Goal: Transaction & Acquisition: Book appointment/travel/reservation

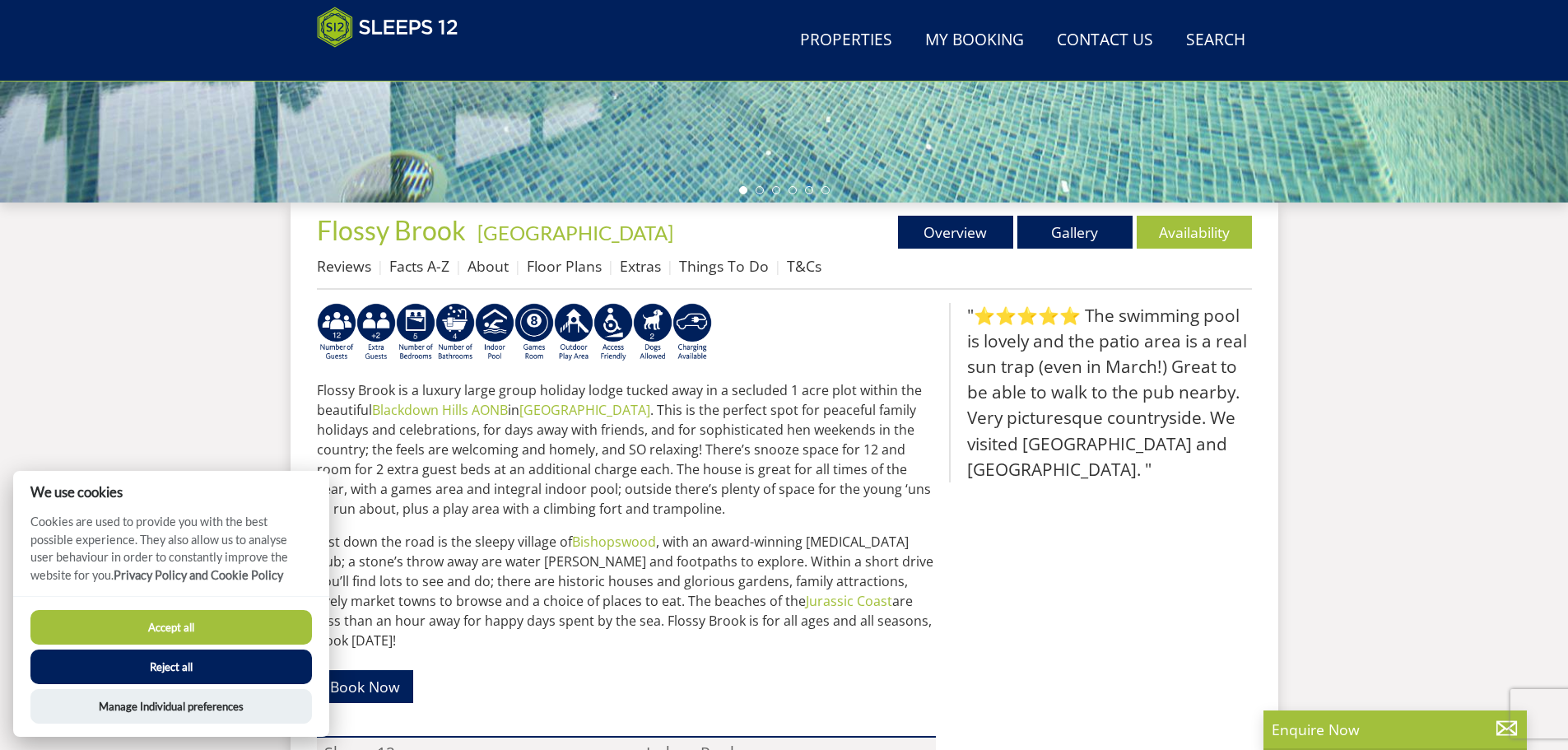
scroll to position [508, 0]
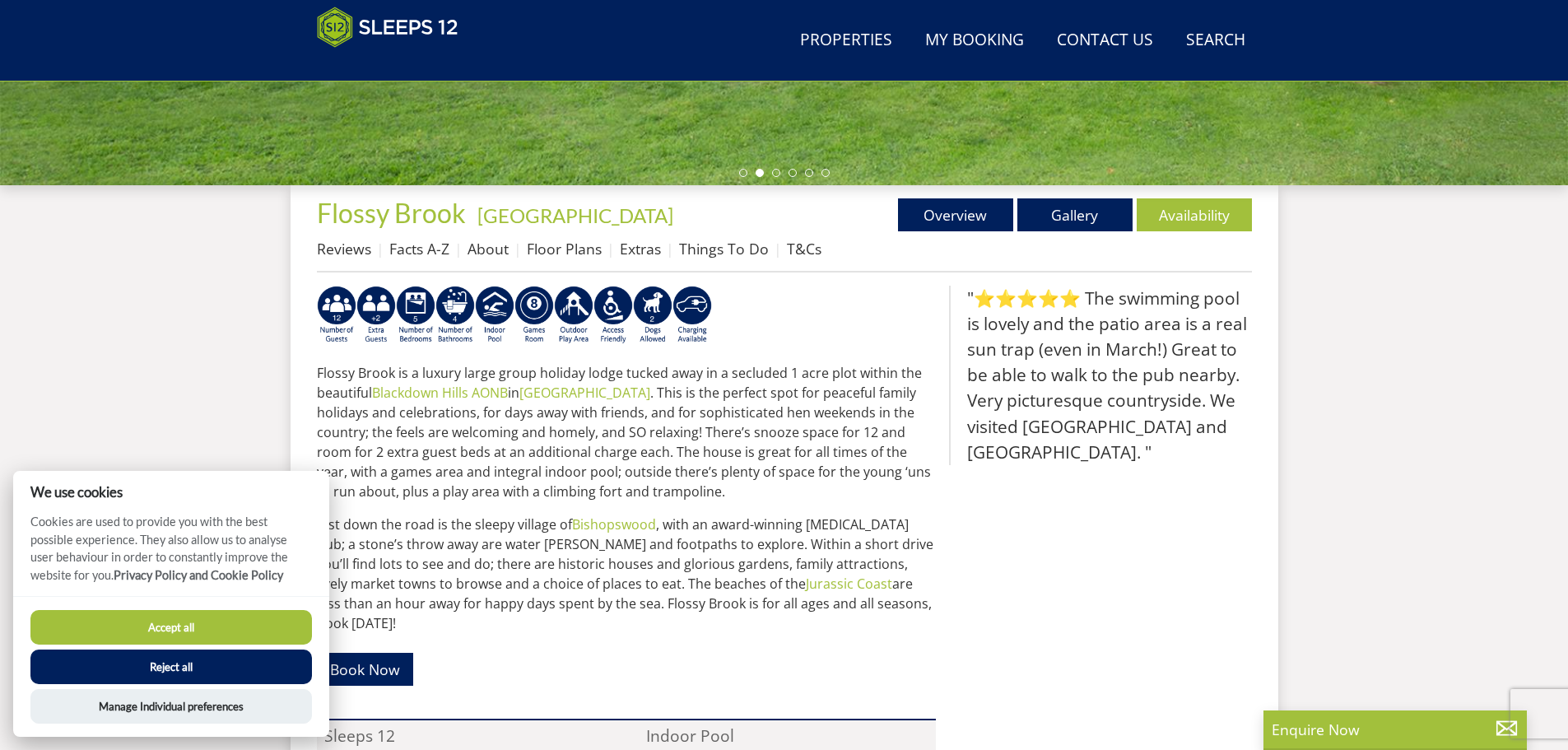
click at [197, 626] on button "Accept all" at bounding box center [171, 627] width 281 height 35
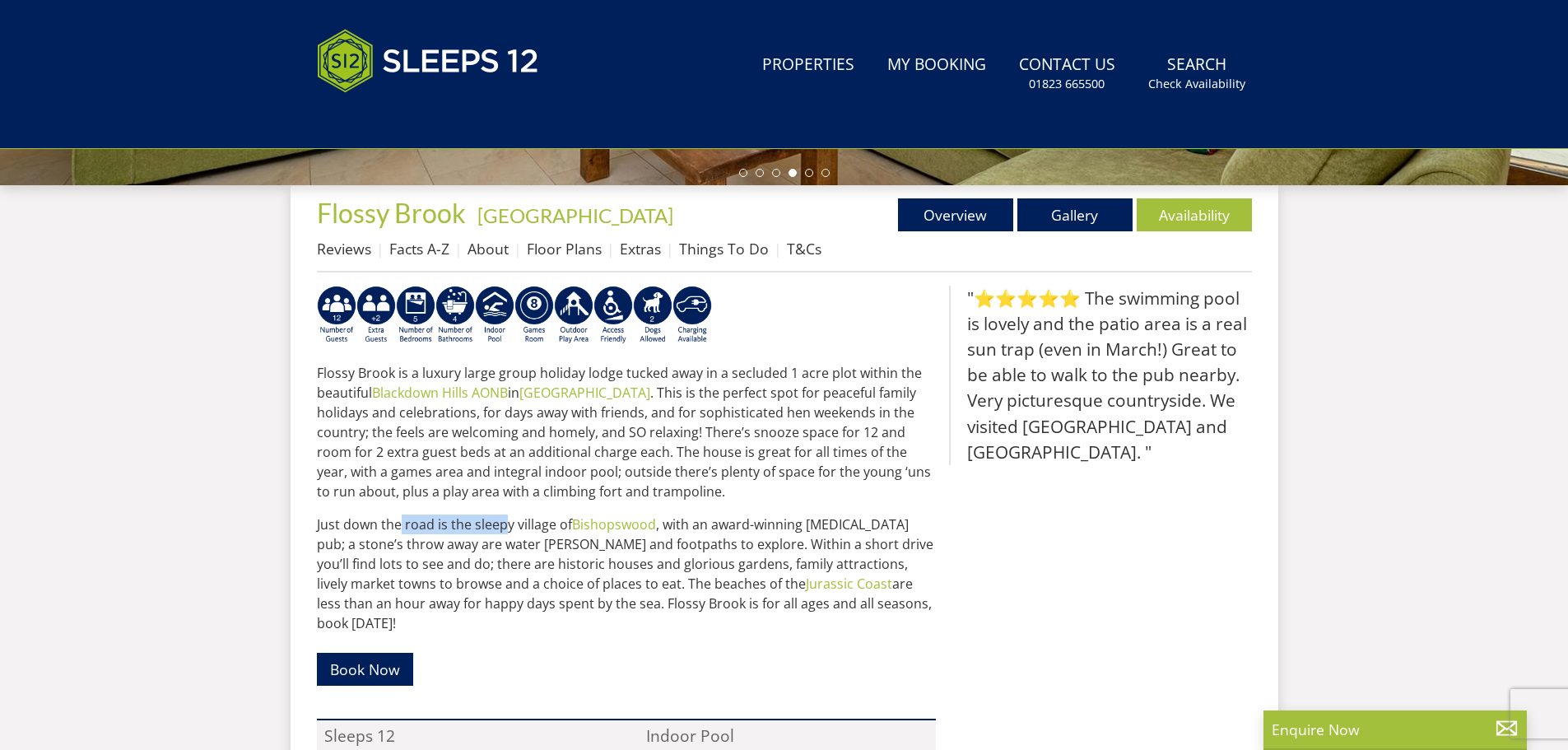
drag, startPoint x: 401, startPoint y: 524, endPoint x: 507, endPoint y: 525, distance: 106.0
click at [507, 525] on p "Just down the road is the sleepy village of Bishopswood , with an award-winning…" at bounding box center [626, 574] width 619 height 119
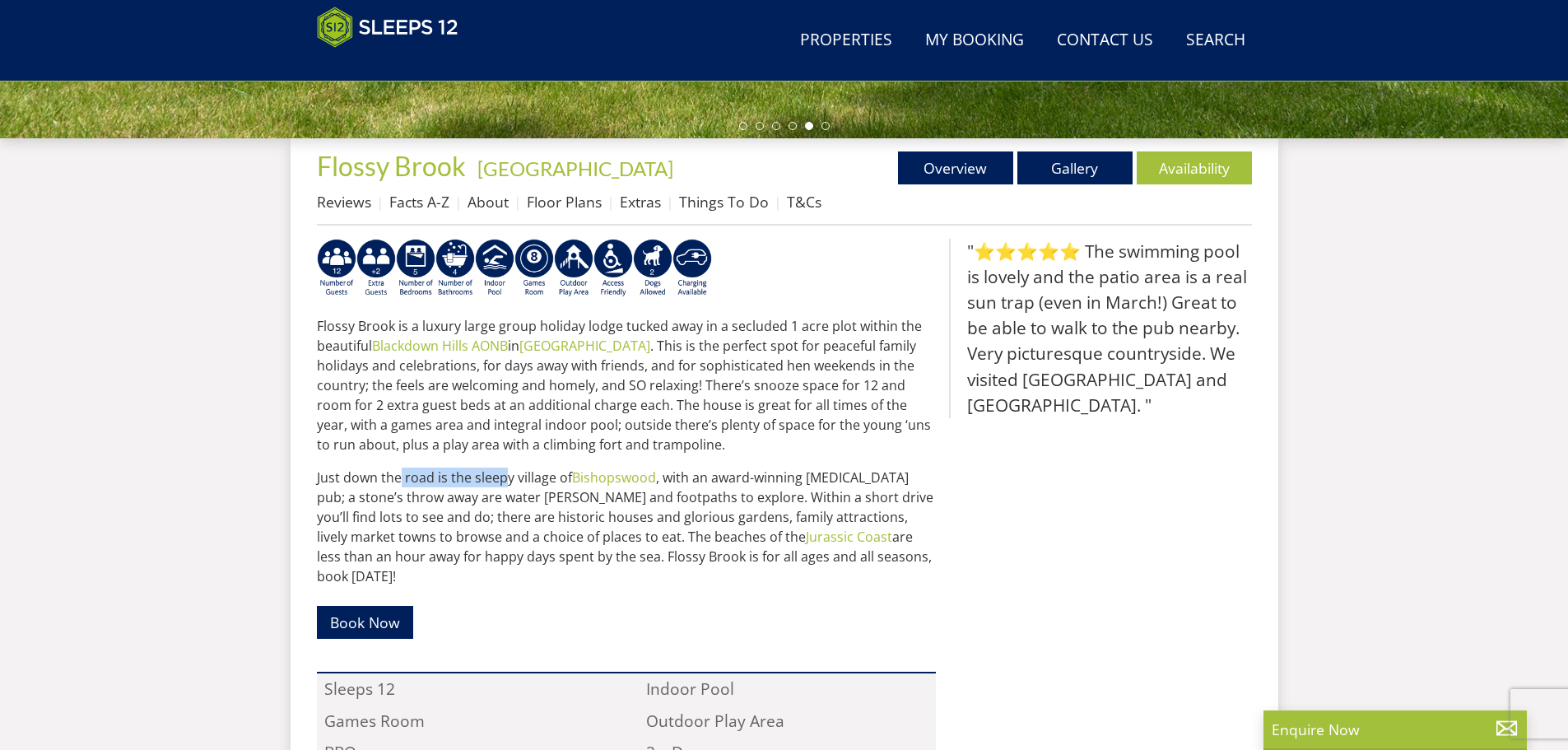
scroll to position [536, 0]
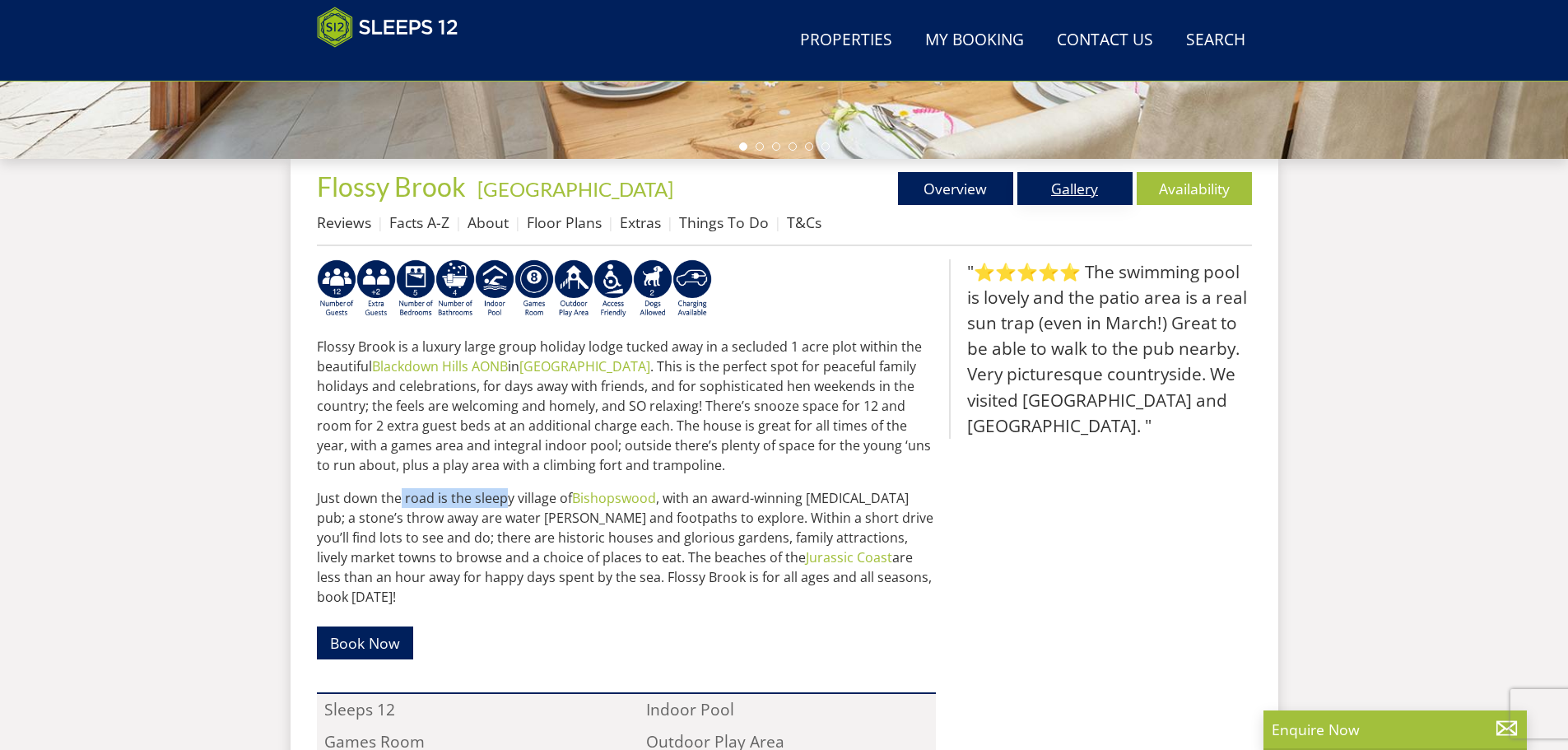
click at [1067, 188] on link "Gallery" at bounding box center [1075, 188] width 115 height 33
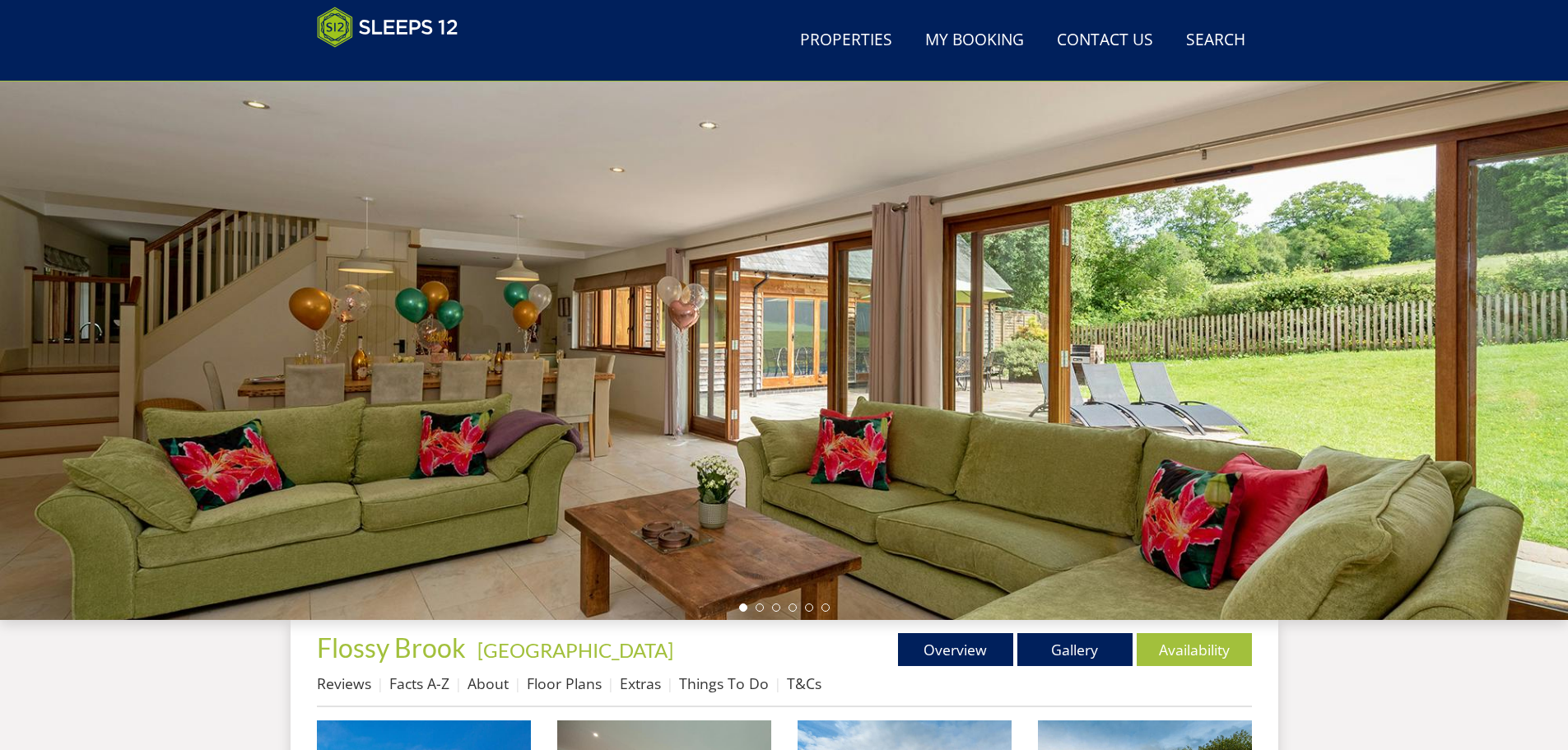
scroll to position [102, 0]
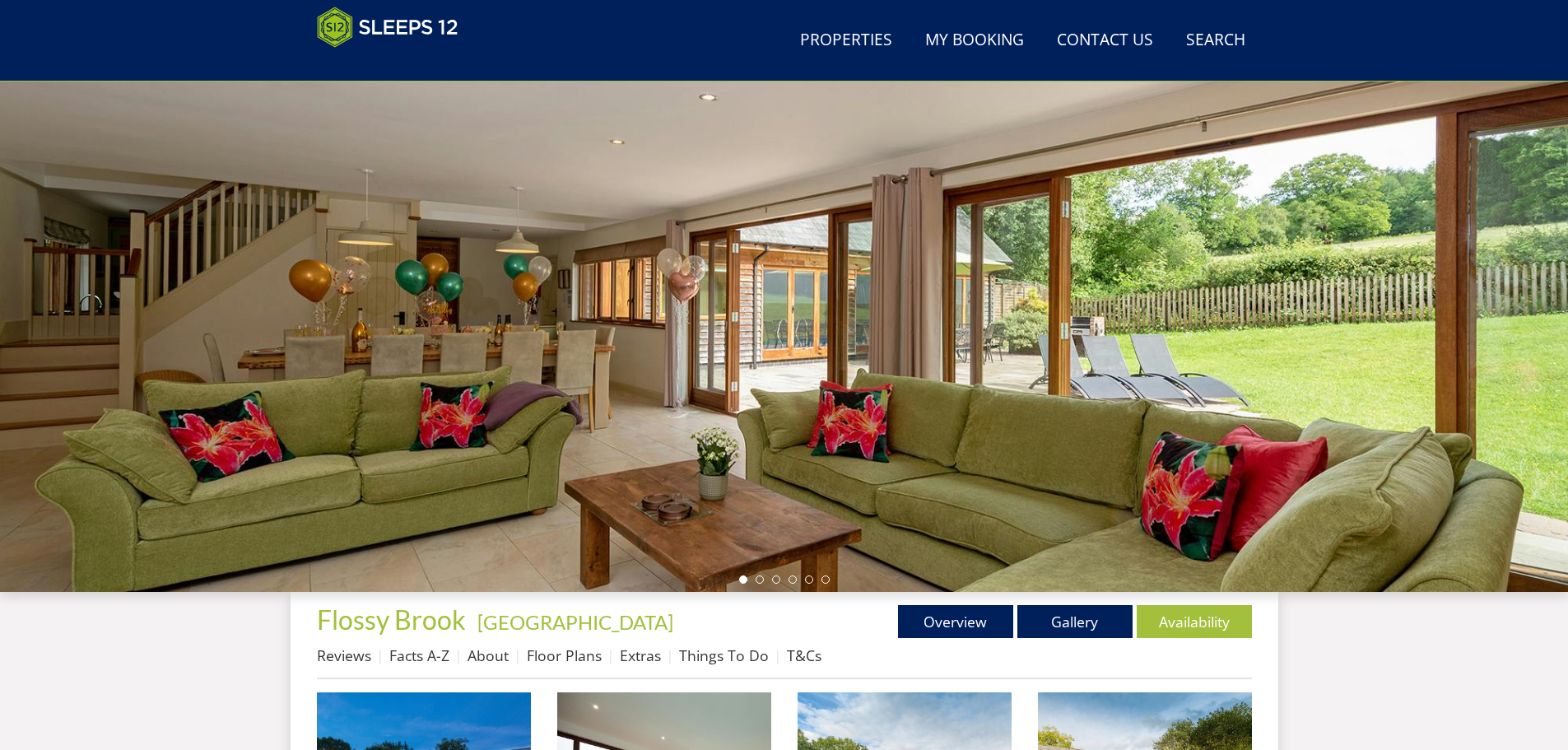
click at [1546, 257] on div at bounding box center [784, 303] width 1568 height 576
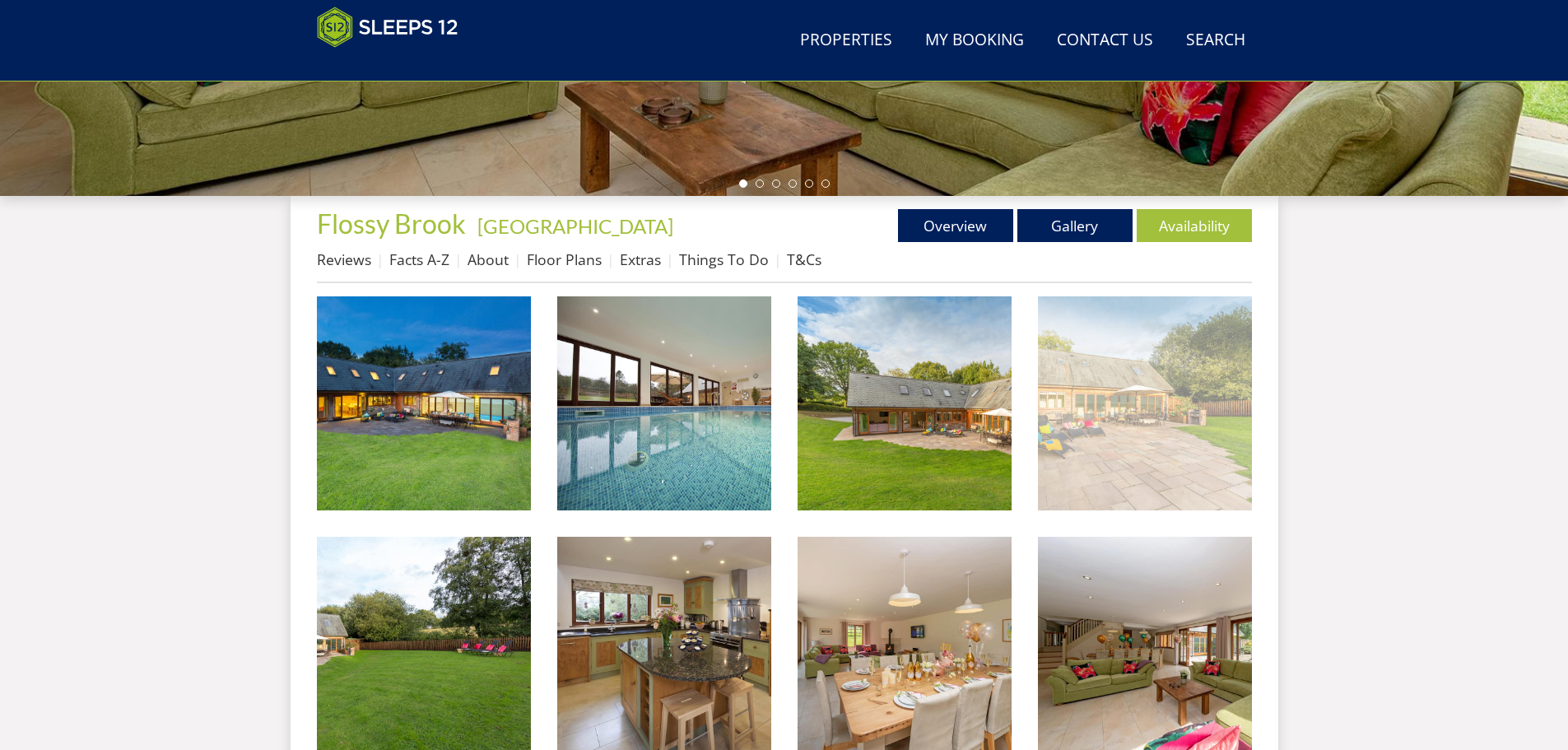
scroll to position [596, 0]
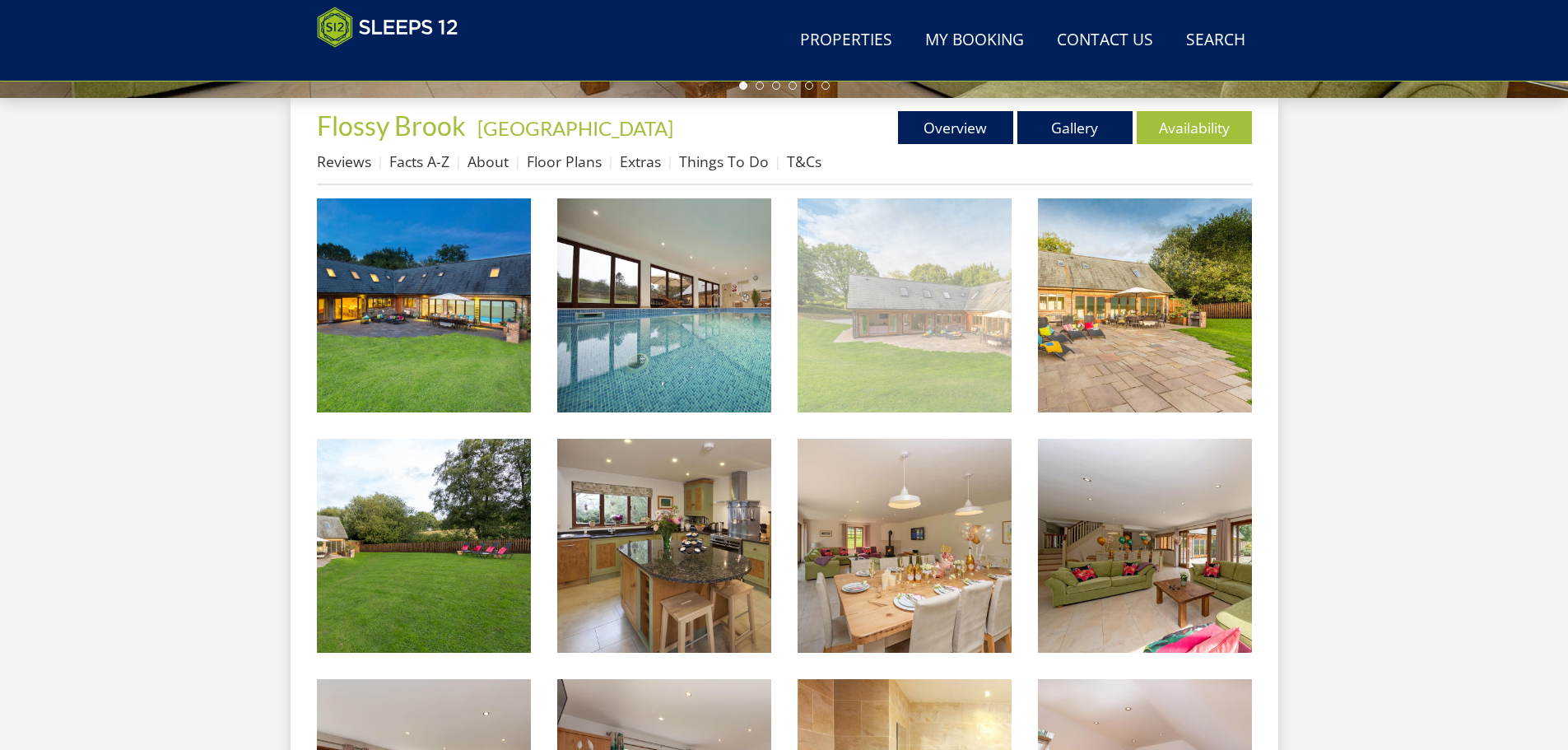
click at [958, 311] on img at bounding box center [904, 305] width 214 height 214
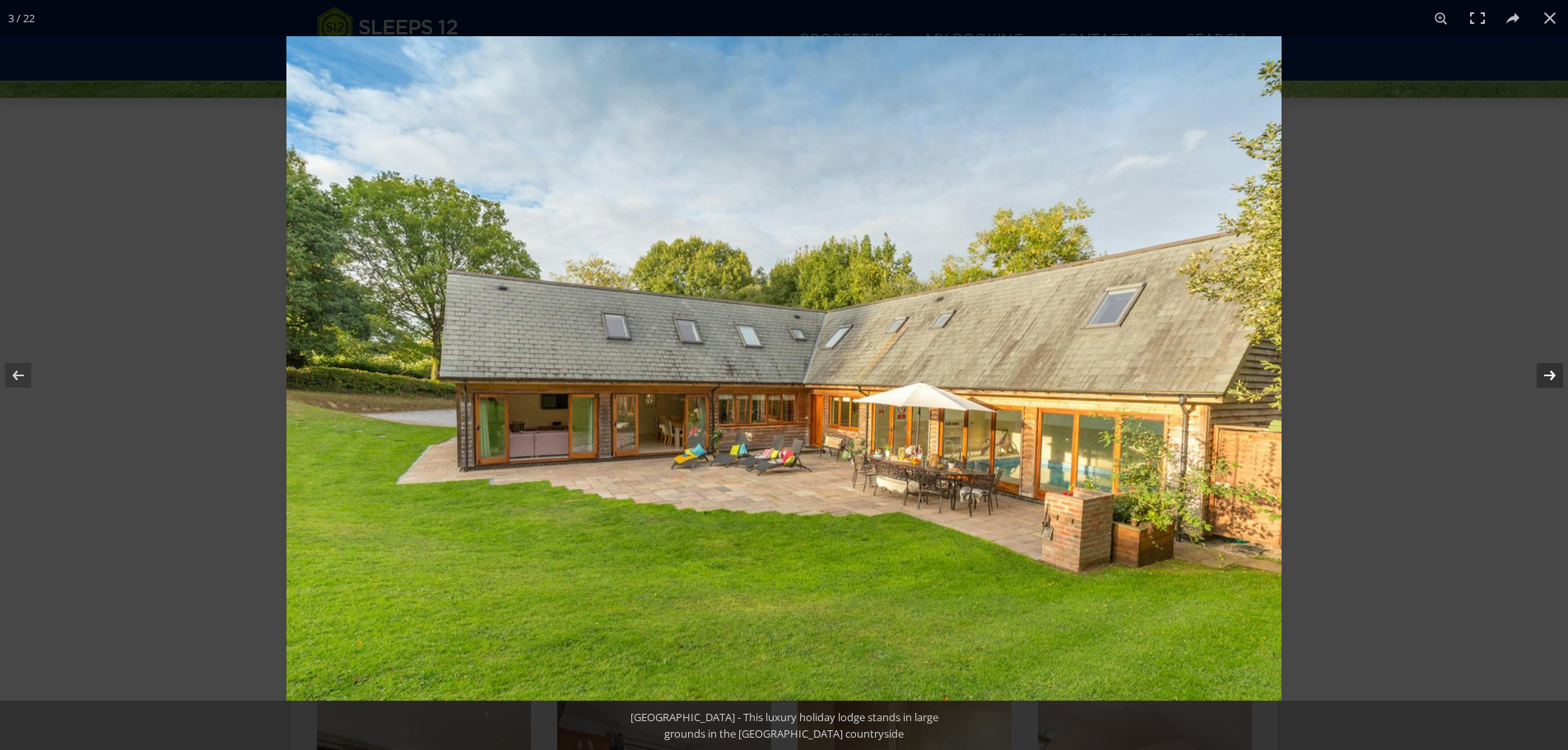
click at [1548, 377] on button at bounding box center [1539, 375] width 58 height 82
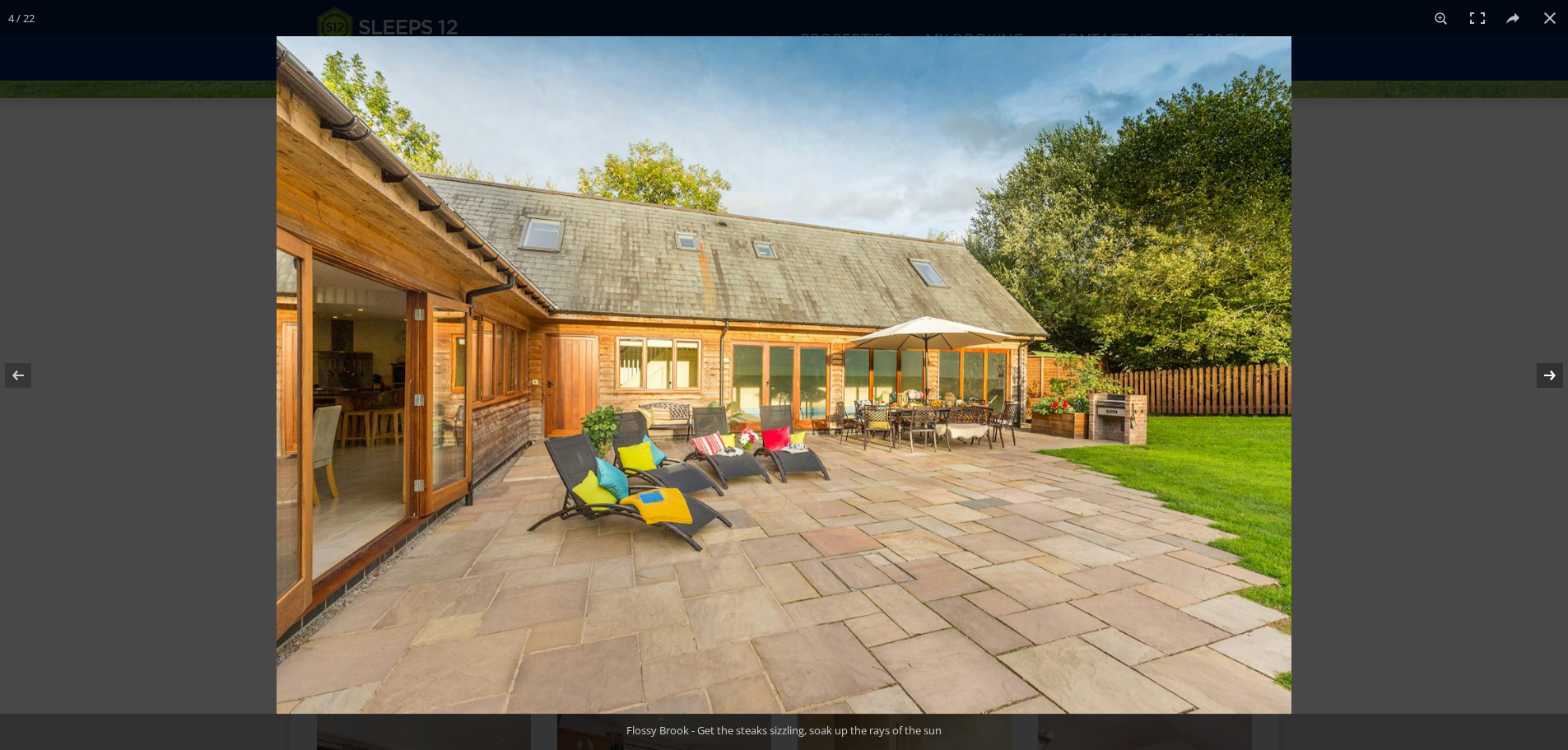
click at [1548, 377] on button at bounding box center [1539, 375] width 58 height 82
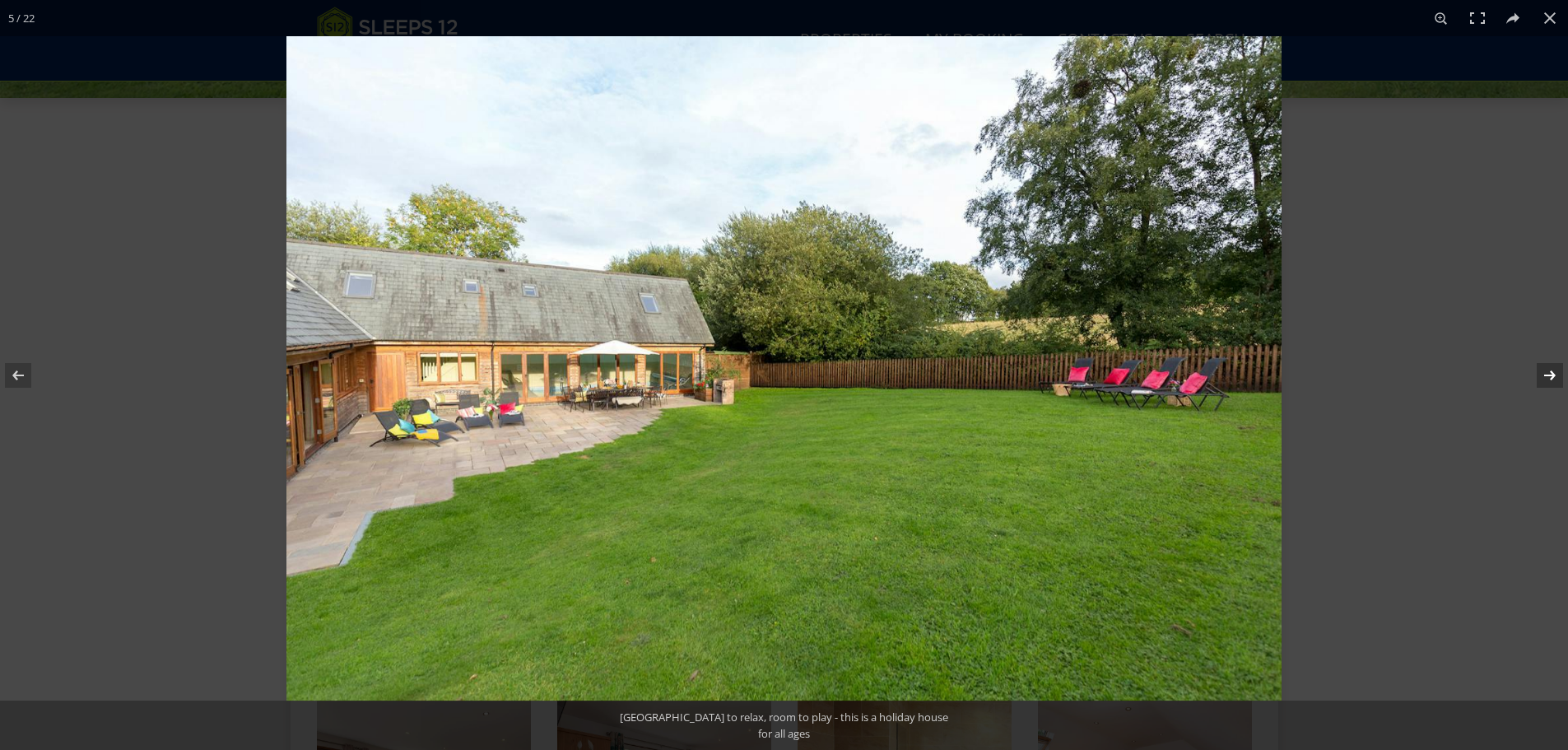
click at [1548, 377] on button at bounding box center [1539, 375] width 58 height 82
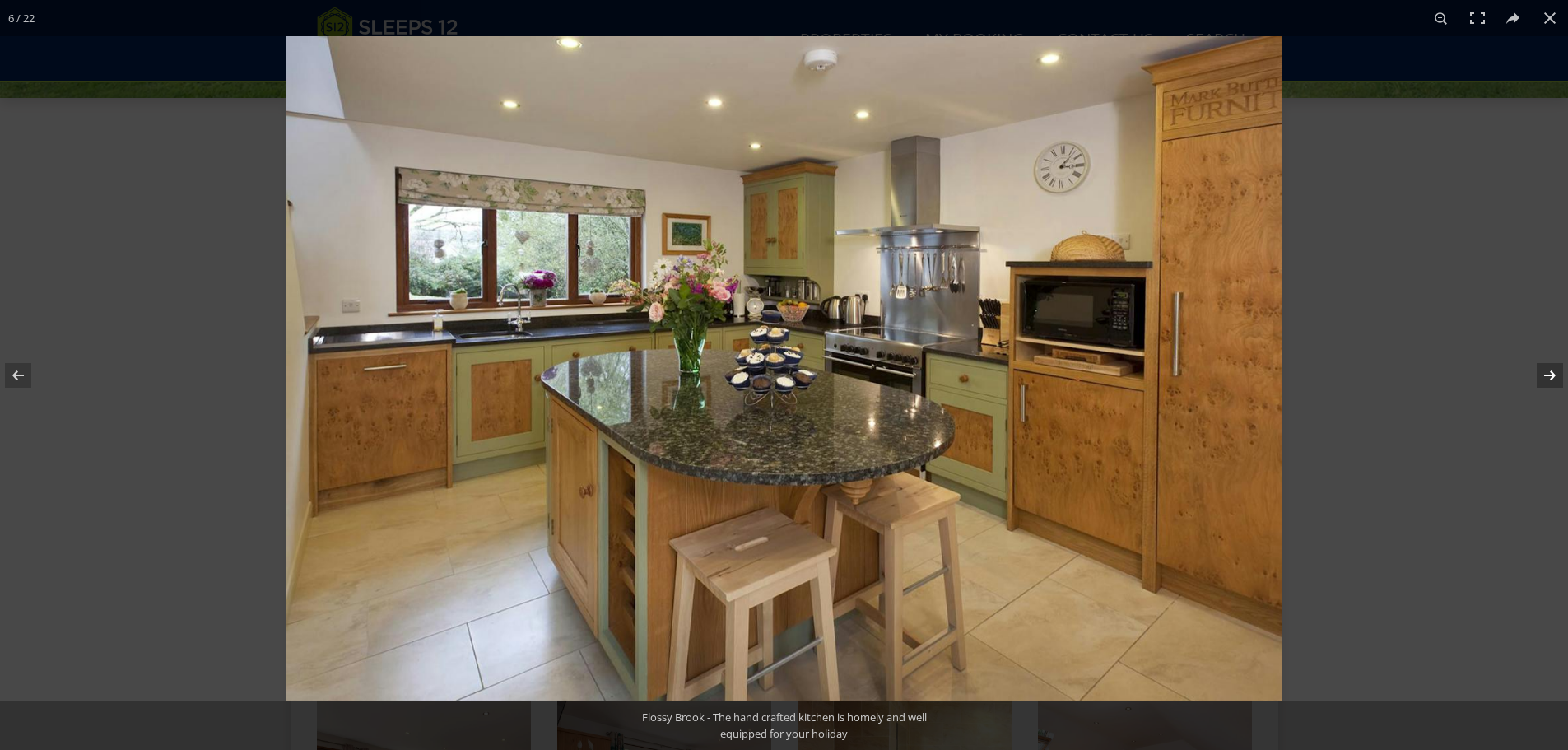
click at [1548, 377] on button at bounding box center [1539, 375] width 58 height 82
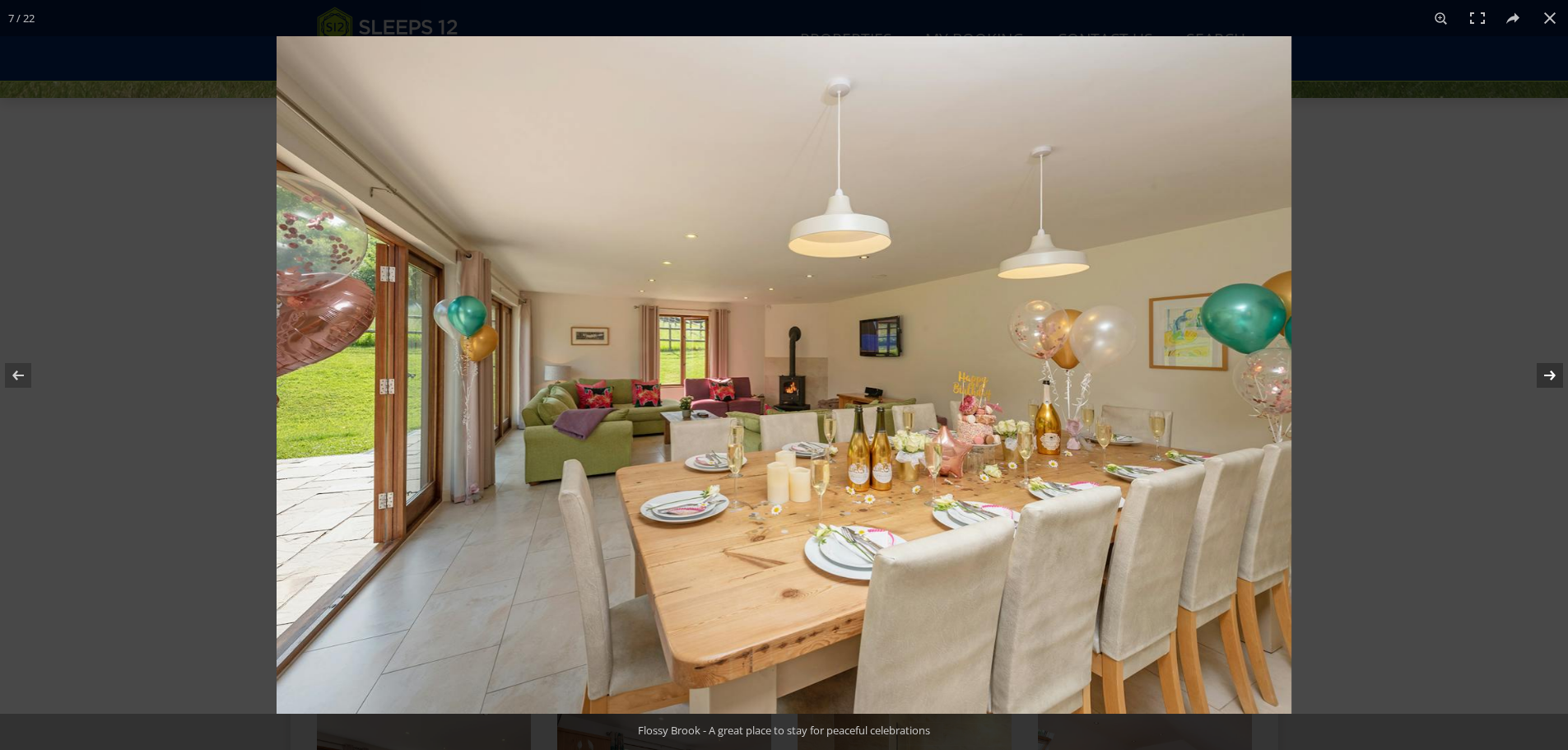
click at [1548, 377] on button at bounding box center [1539, 375] width 58 height 82
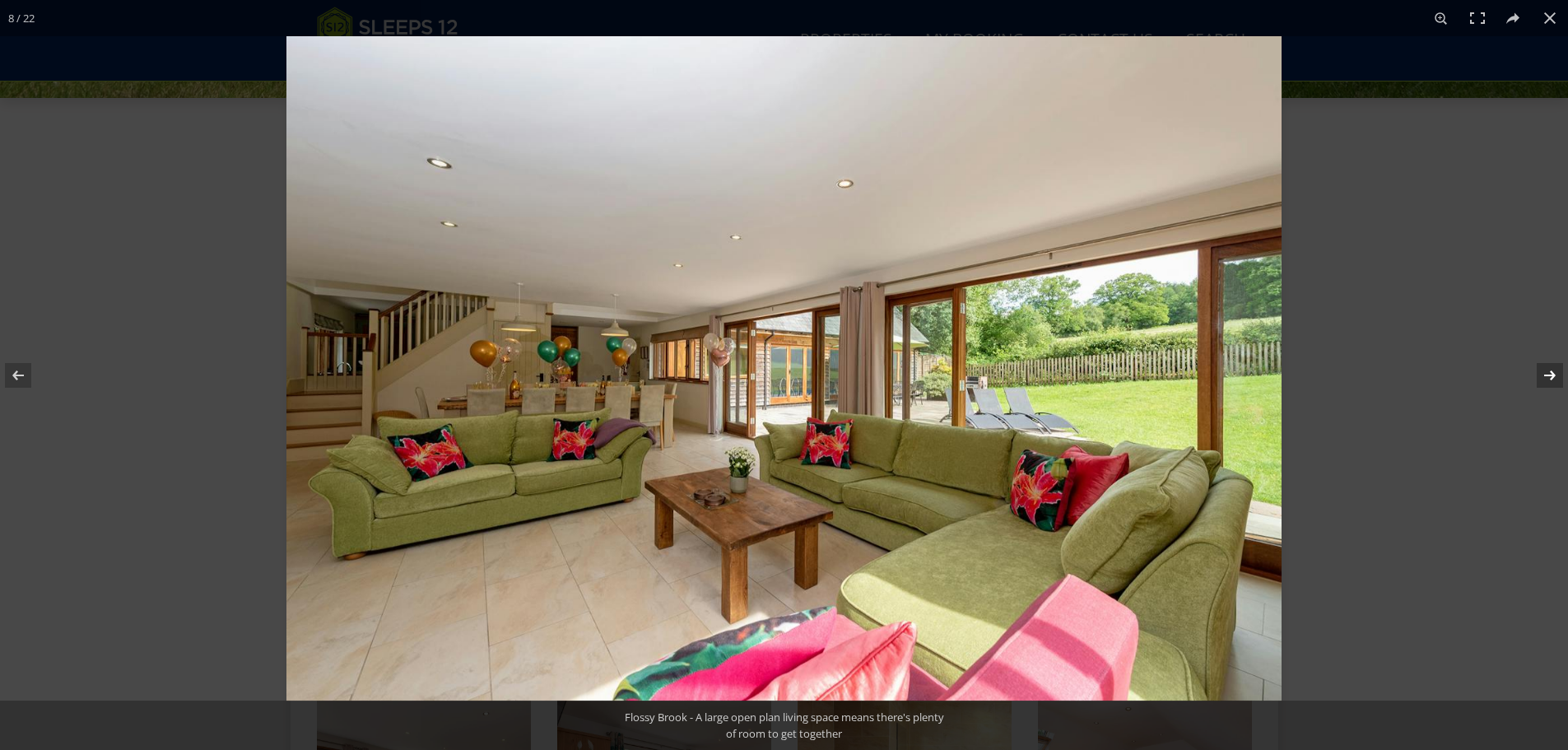
click at [1548, 377] on button at bounding box center [1539, 375] width 58 height 82
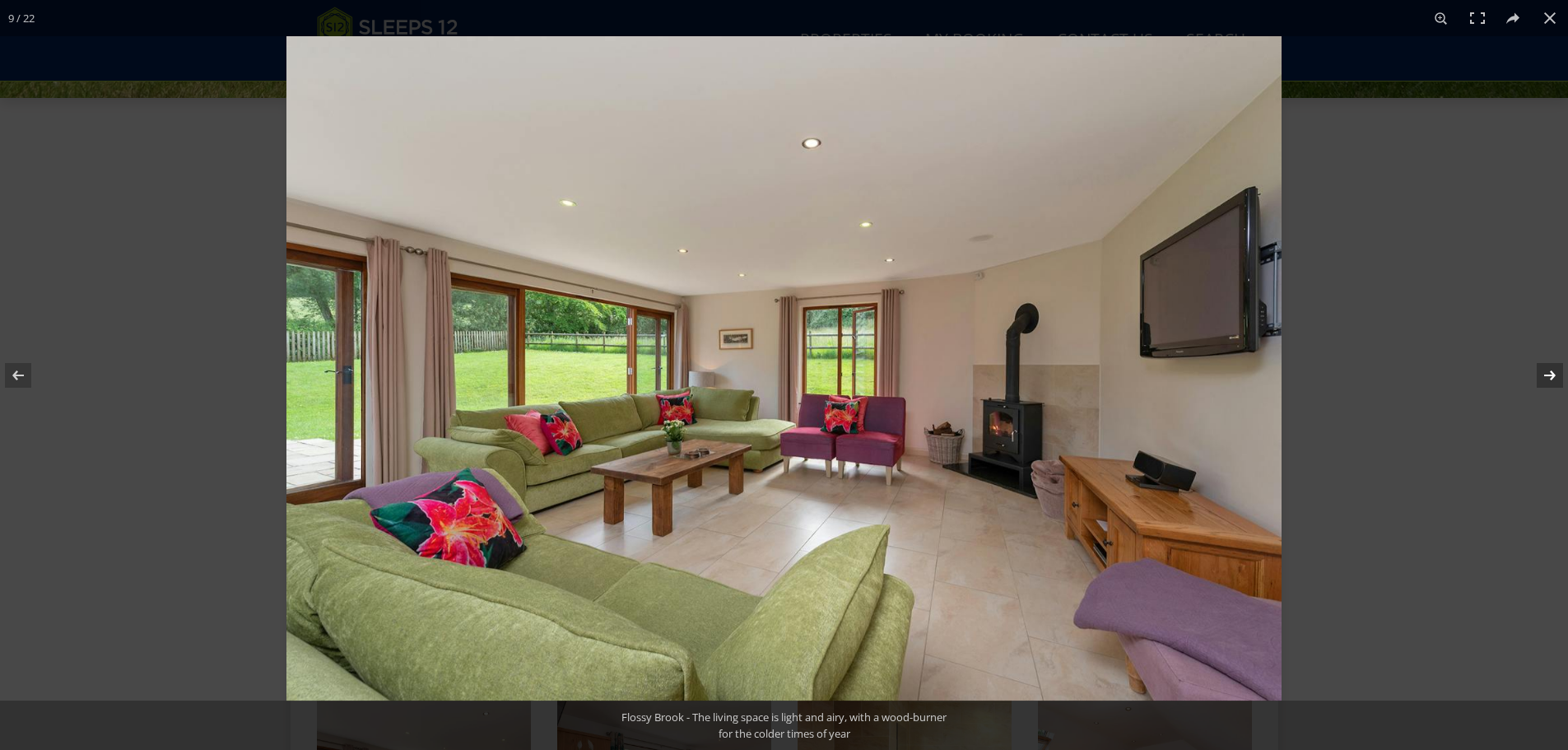
click at [1547, 377] on button at bounding box center [1539, 375] width 58 height 82
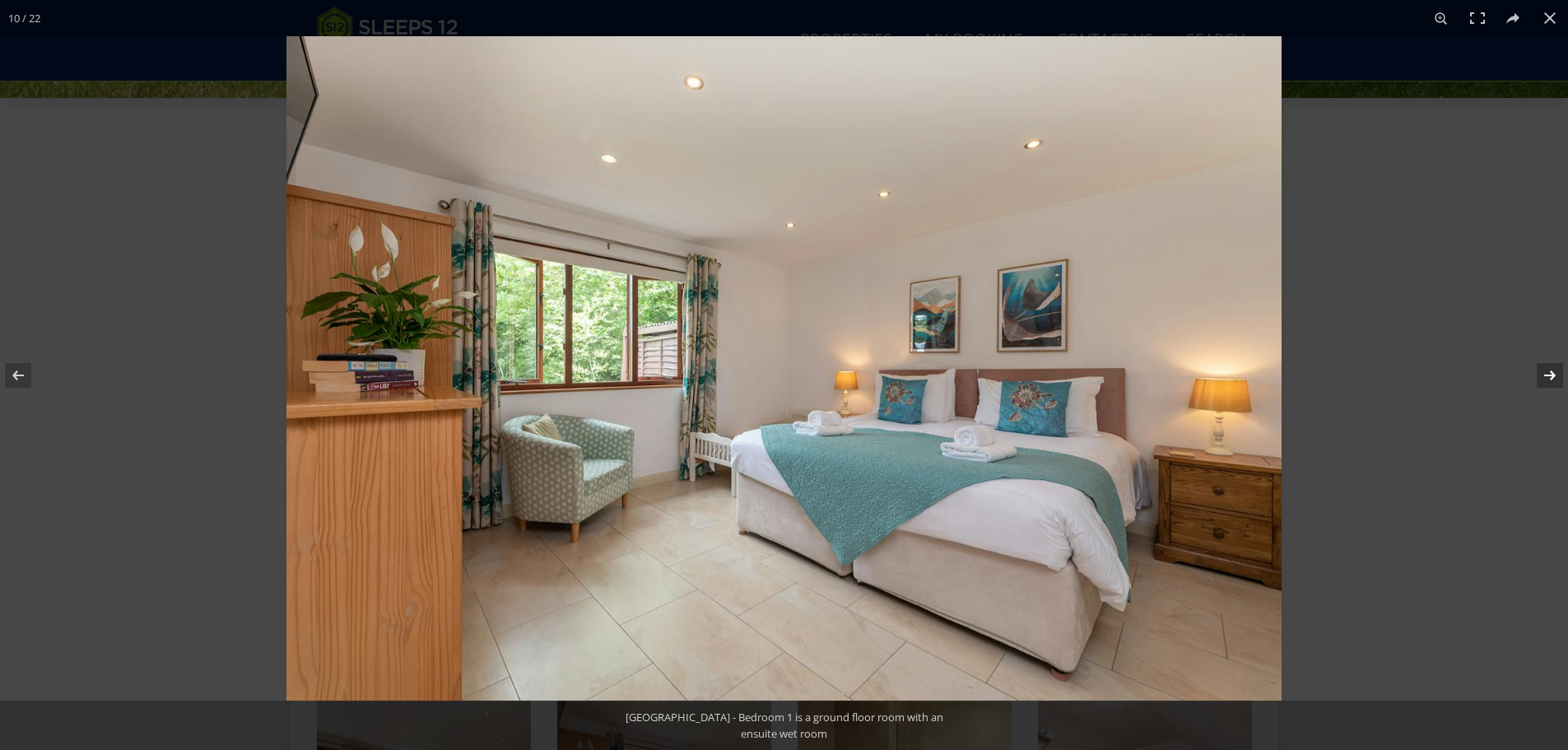
click at [1547, 375] on button at bounding box center [1539, 375] width 58 height 82
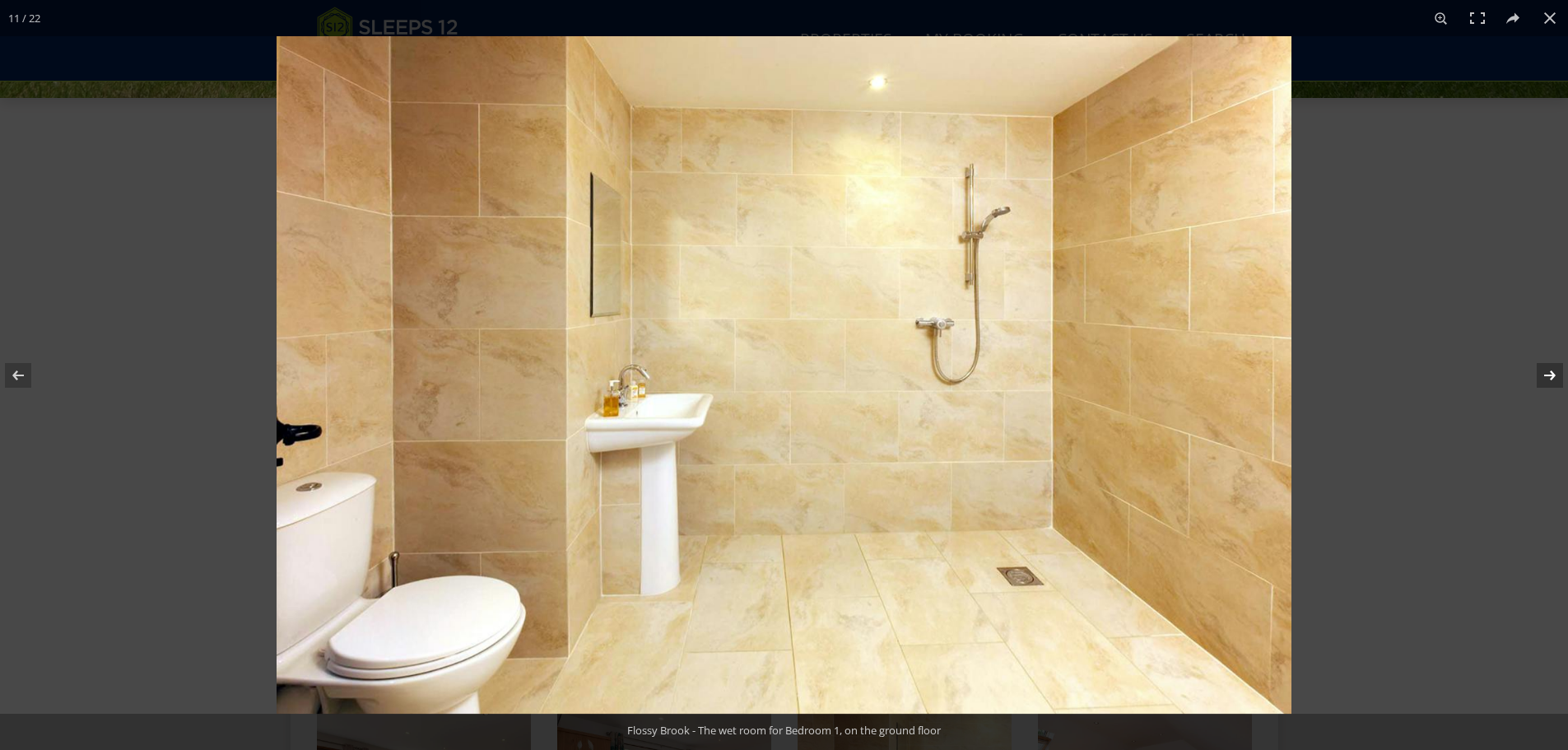
click at [1547, 375] on button at bounding box center [1539, 375] width 58 height 82
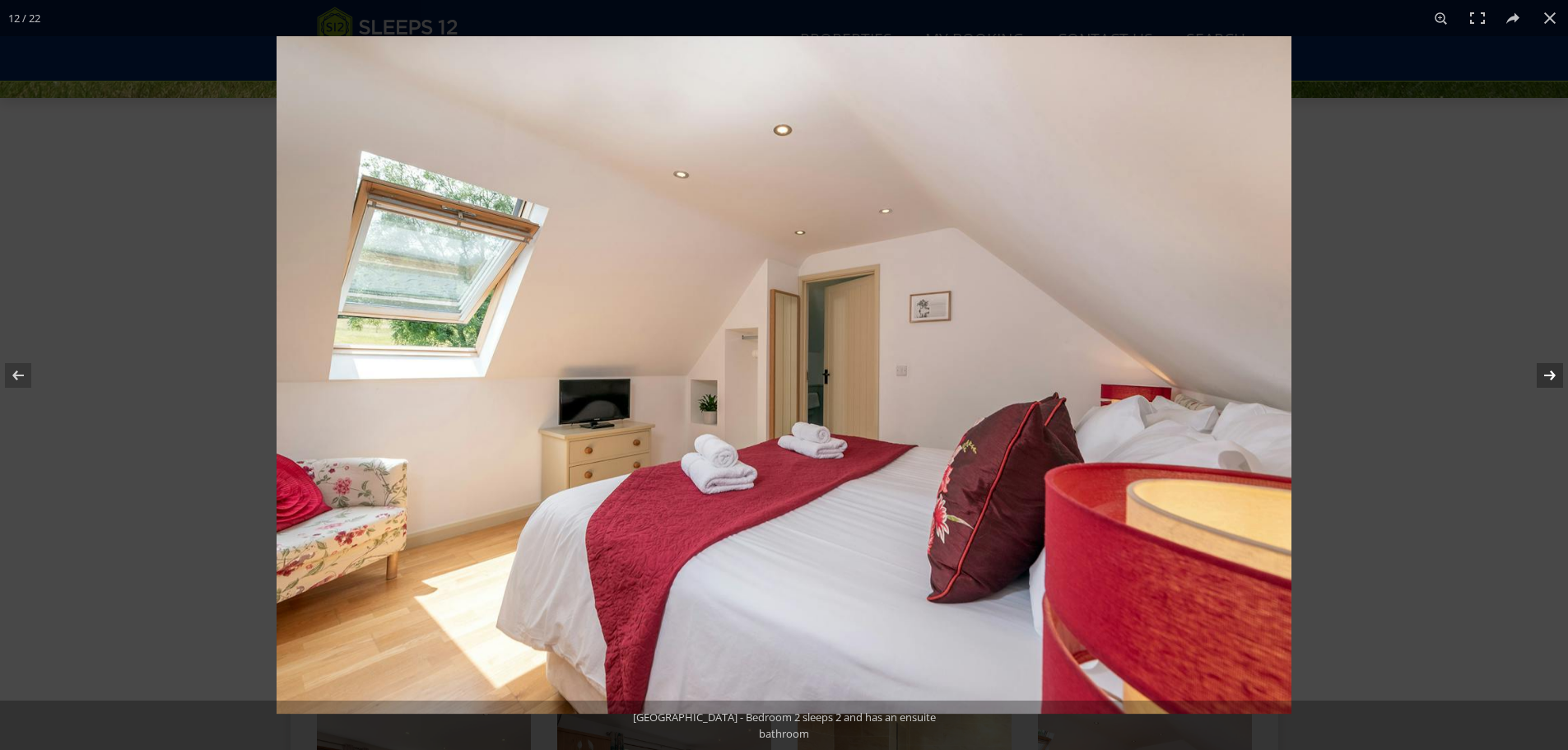
click at [1548, 373] on button at bounding box center [1539, 375] width 58 height 82
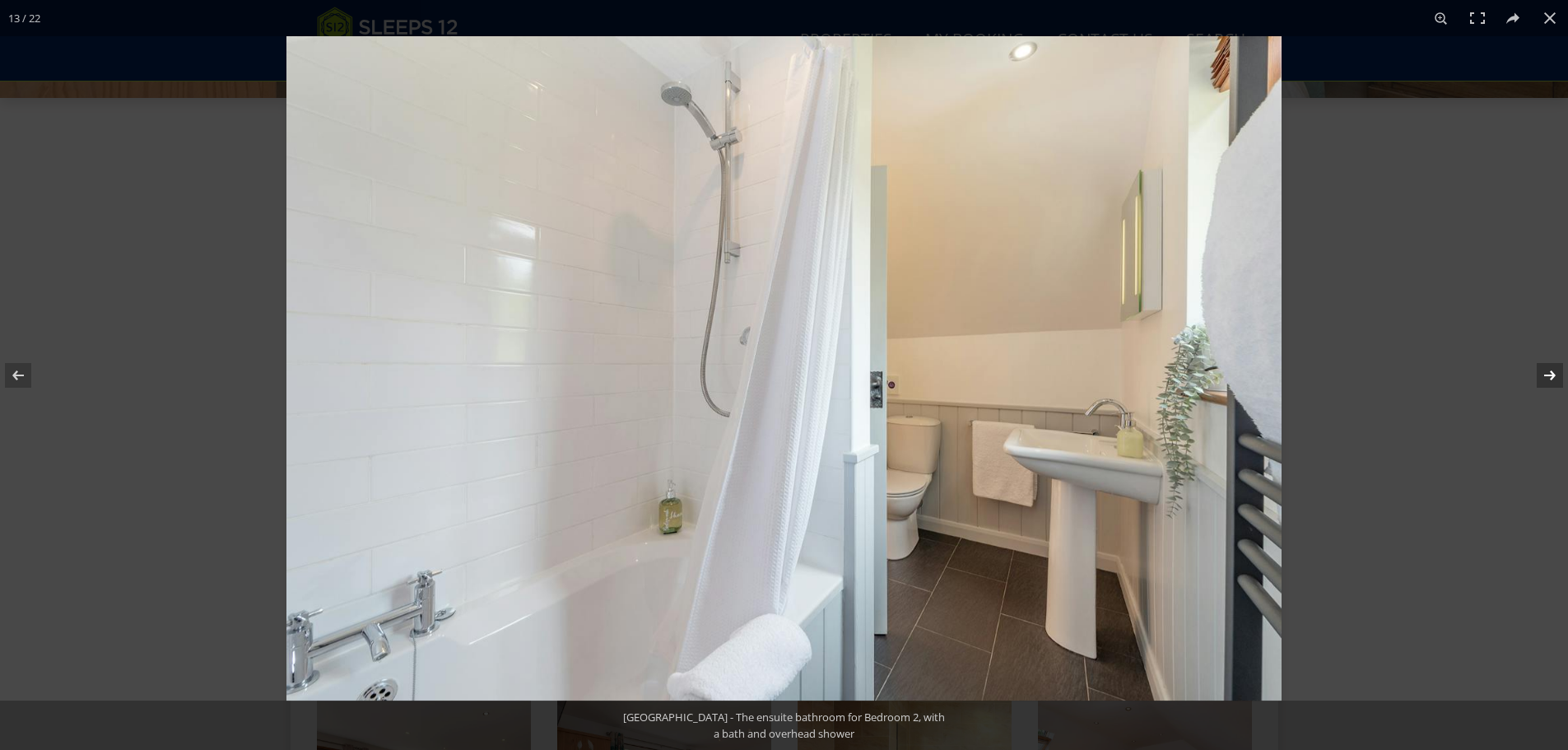
click at [1548, 373] on button at bounding box center [1539, 375] width 58 height 82
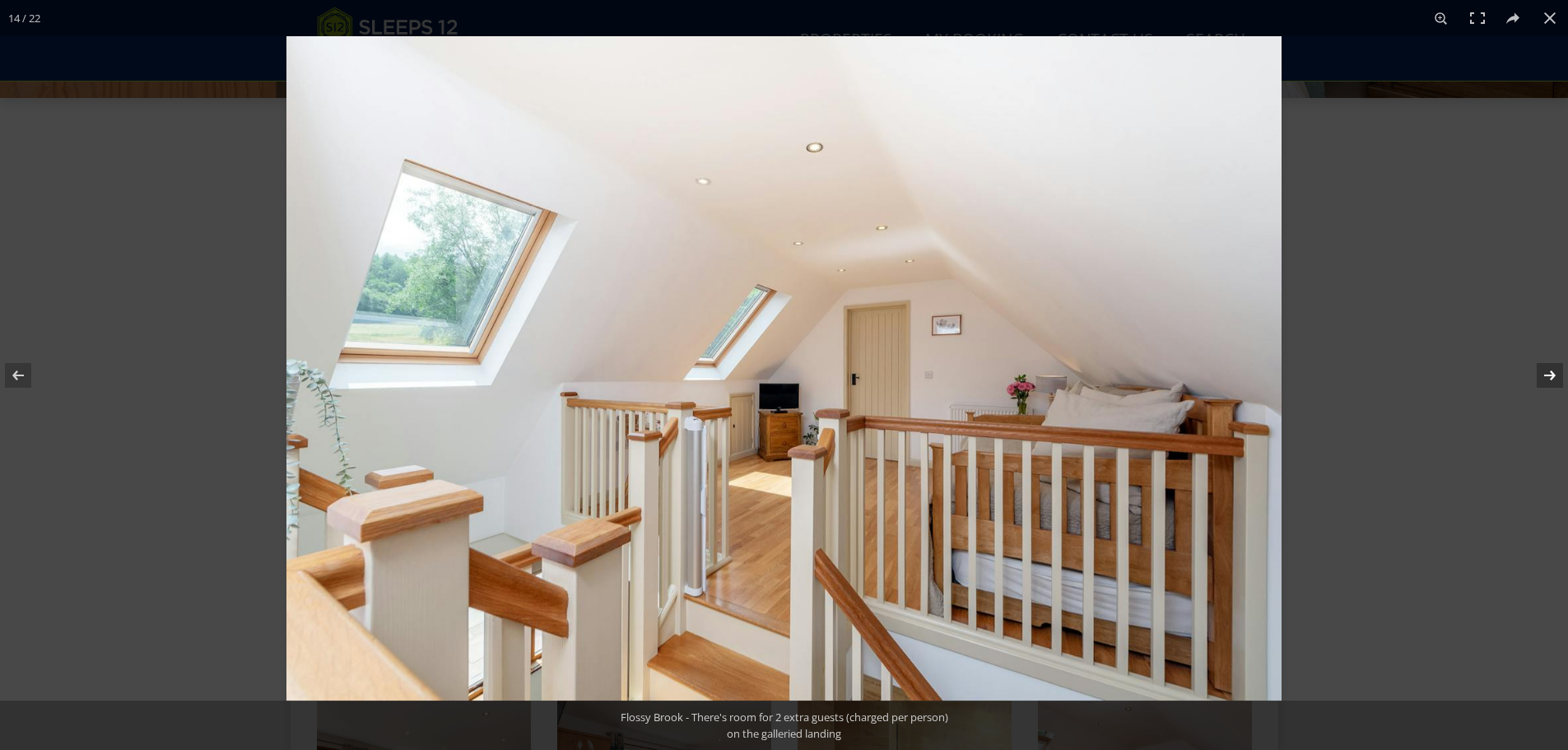
click at [1548, 372] on button at bounding box center [1539, 375] width 58 height 82
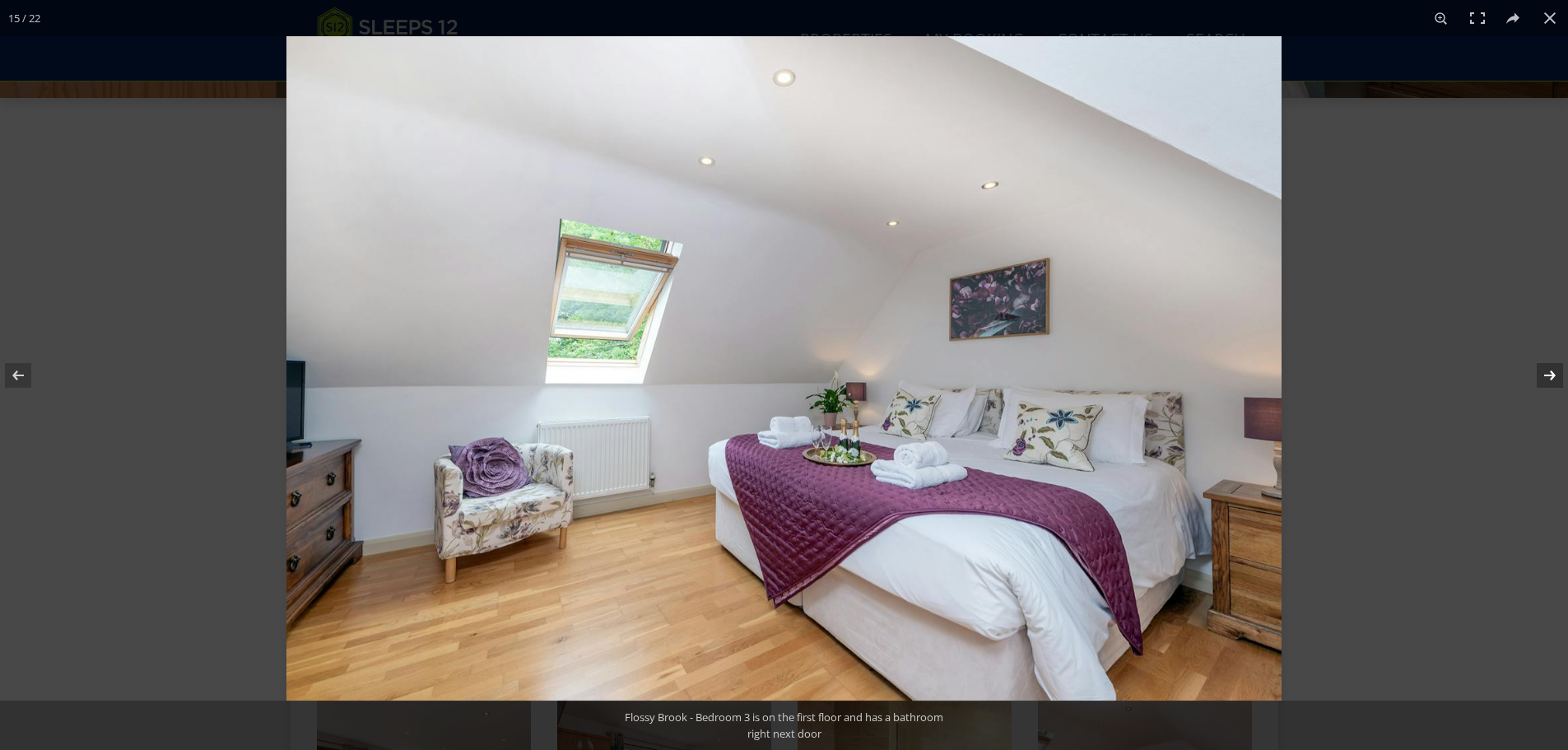
click at [1548, 372] on button at bounding box center [1539, 375] width 58 height 82
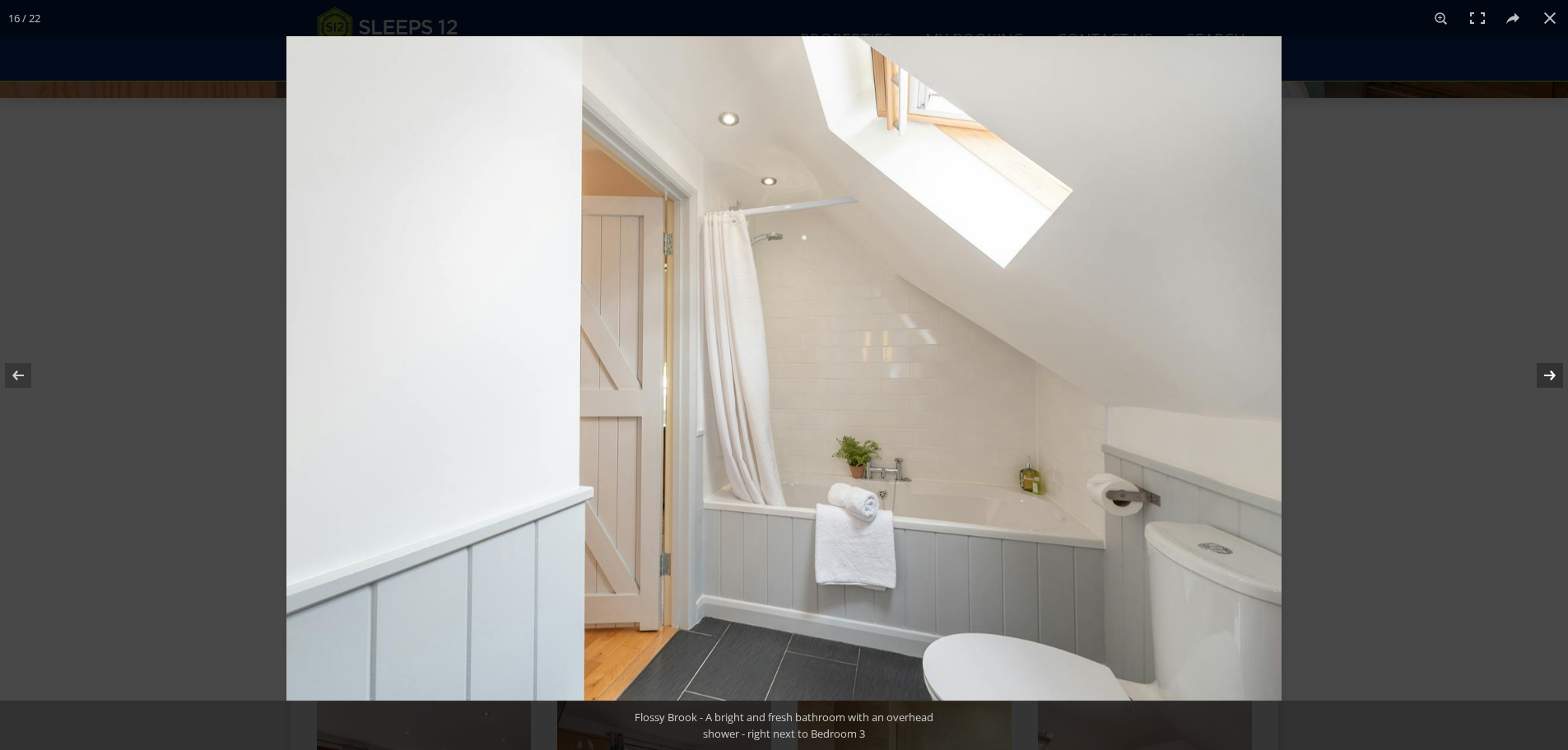
click at [1548, 372] on button at bounding box center [1539, 375] width 58 height 82
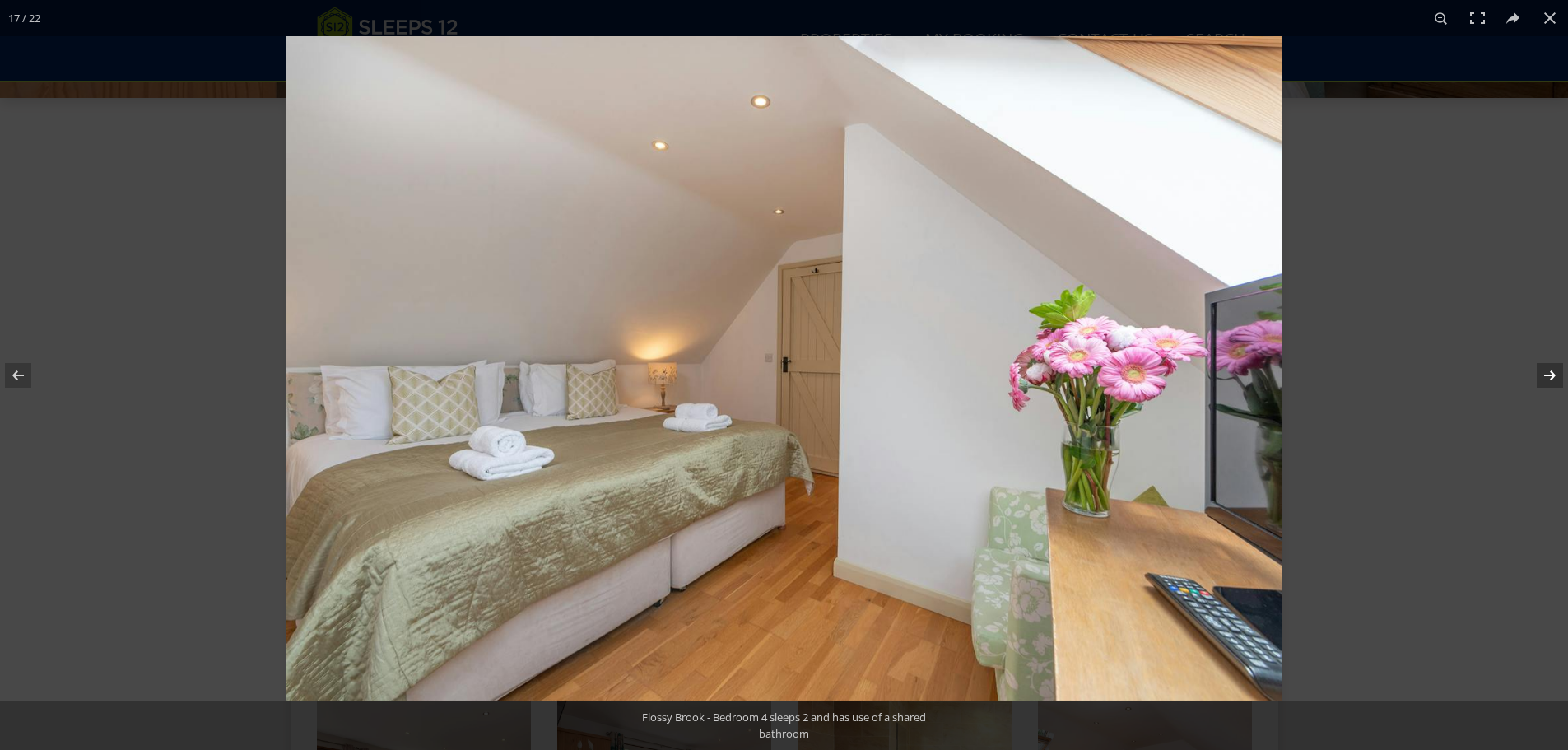
click at [1548, 372] on button at bounding box center [1539, 375] width 58 height 82
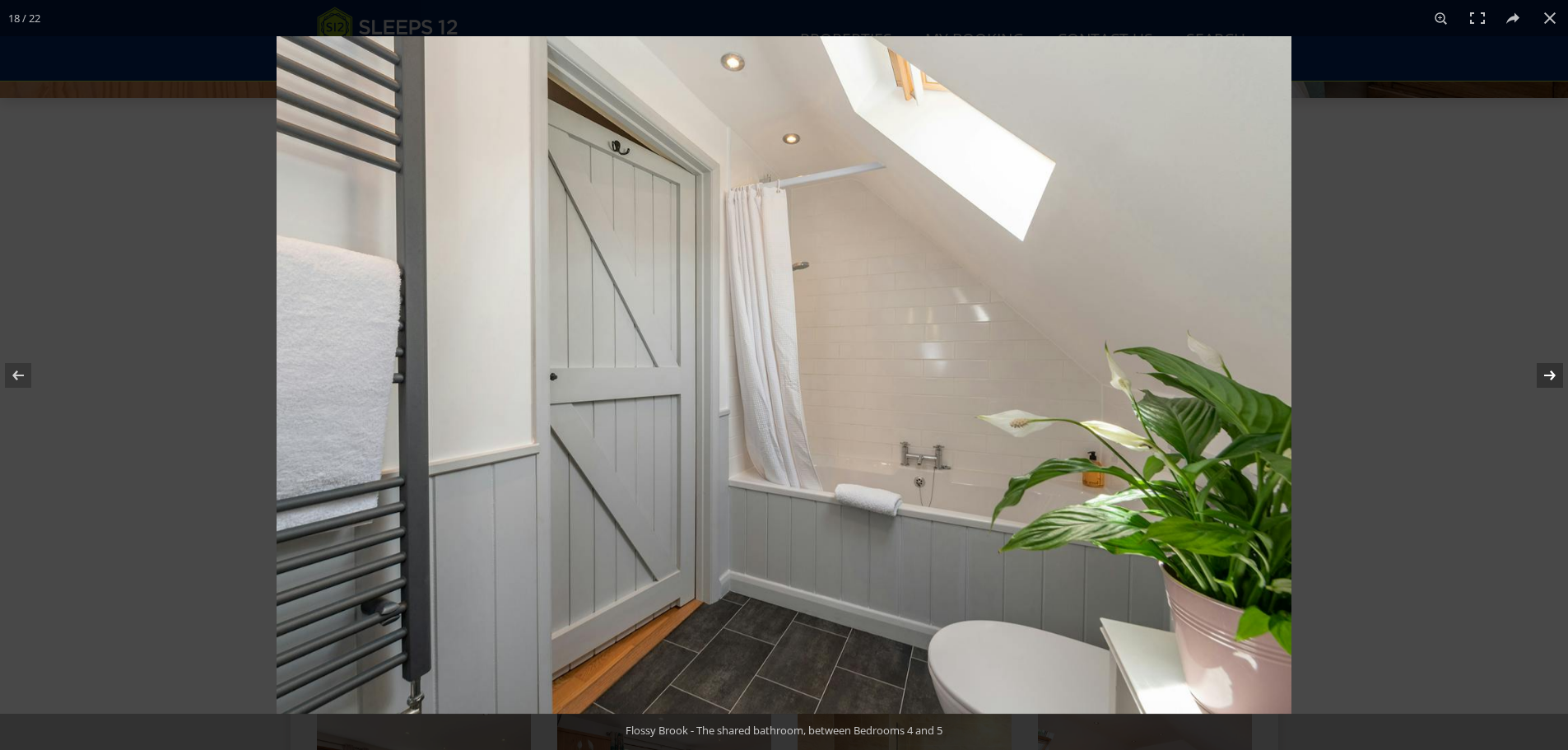
click at [1548, 372] on button at bounding box center [1539, 375] width 58 height 82
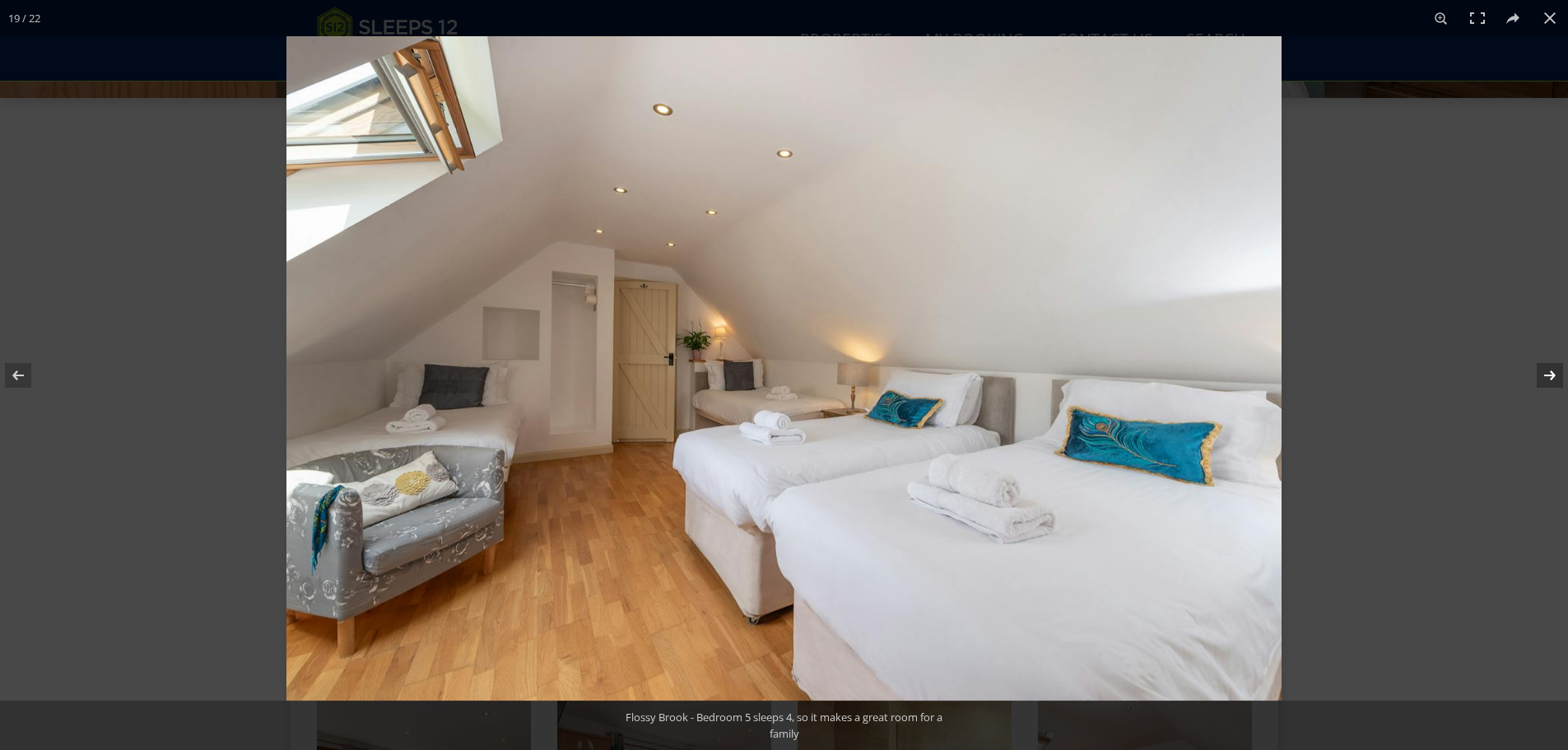
click at [1548, 372] on button at bounding box center [1539, 375] width 58 height 82
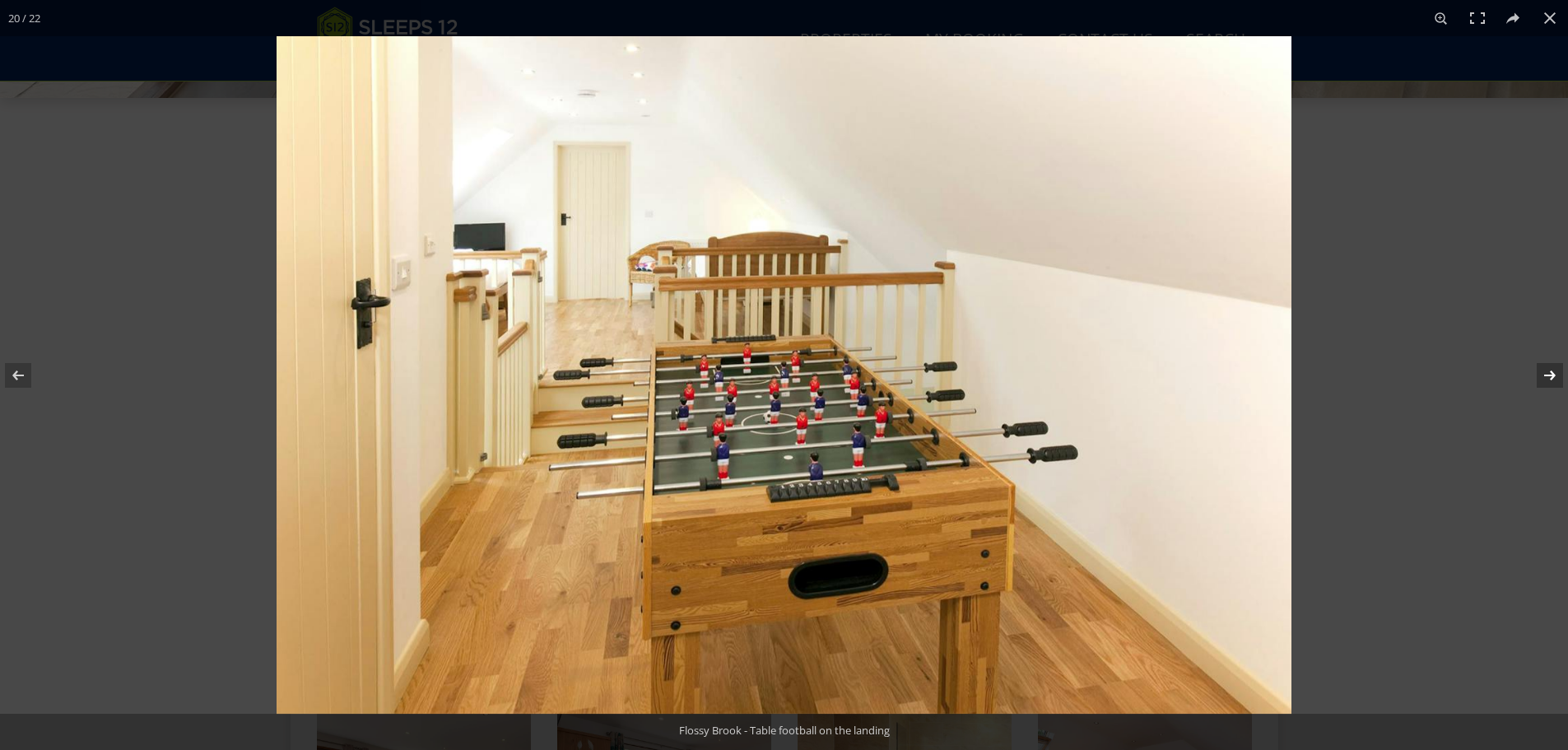
click at [1548, 369] on button at bounding box center [1539, 375] width 58 height 82
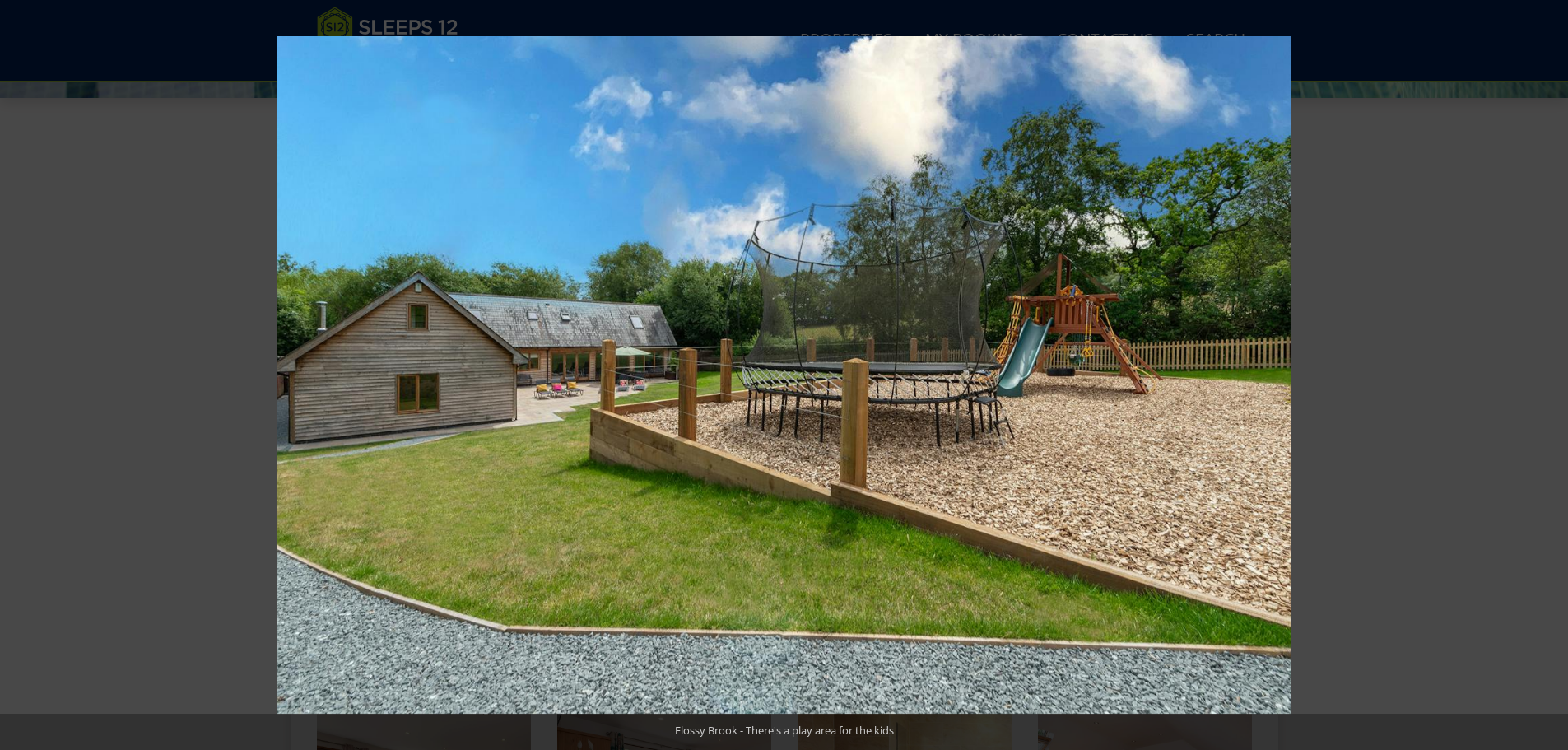
click at [1548, 365] on button at bounding box center [1539, 375] width 58 height 82
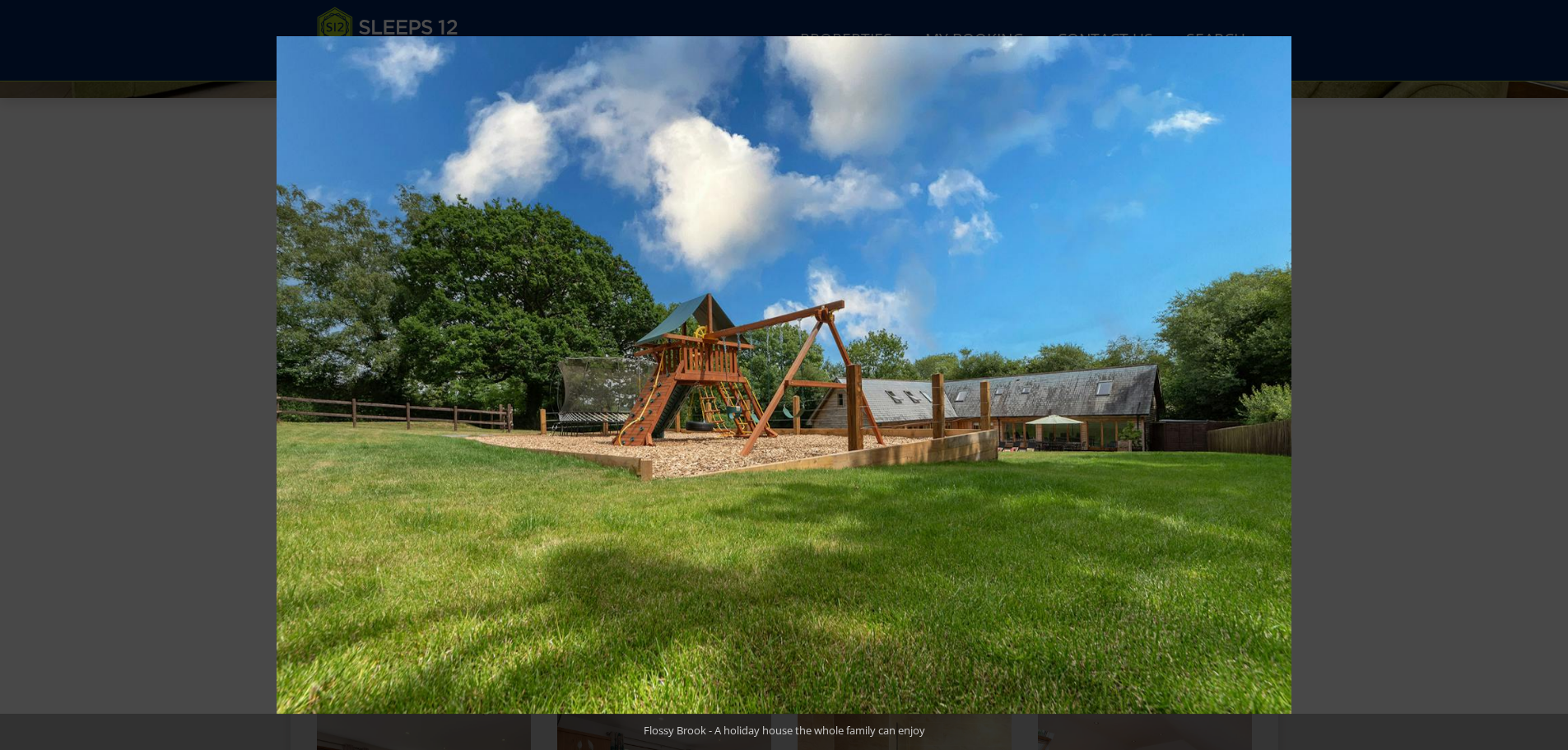
click at [1548, 365] on button at bounding box center [1539, 375] width 58 height 82
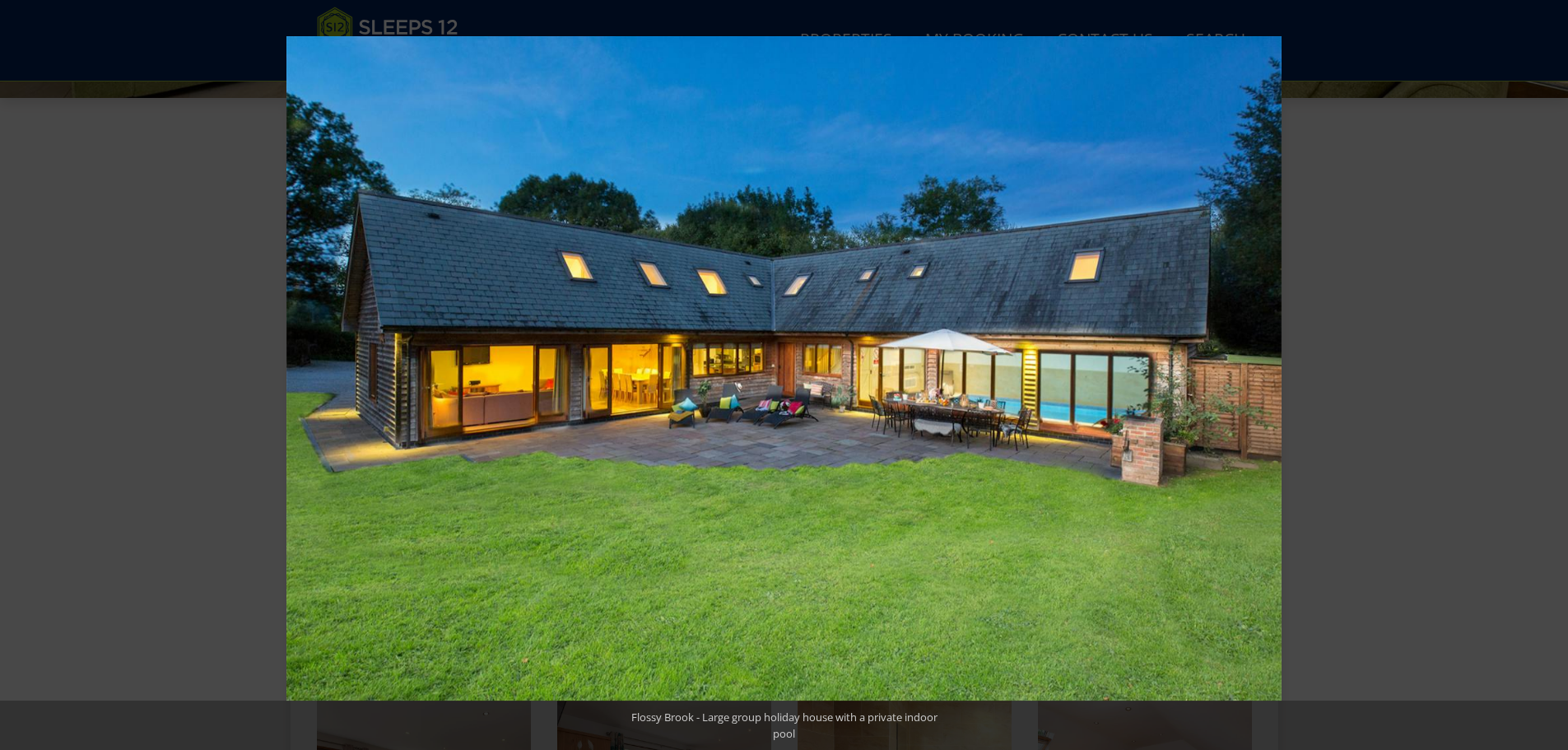
click at [1548, 365] on button at bounding box center [1539, 375] width 58 height 82
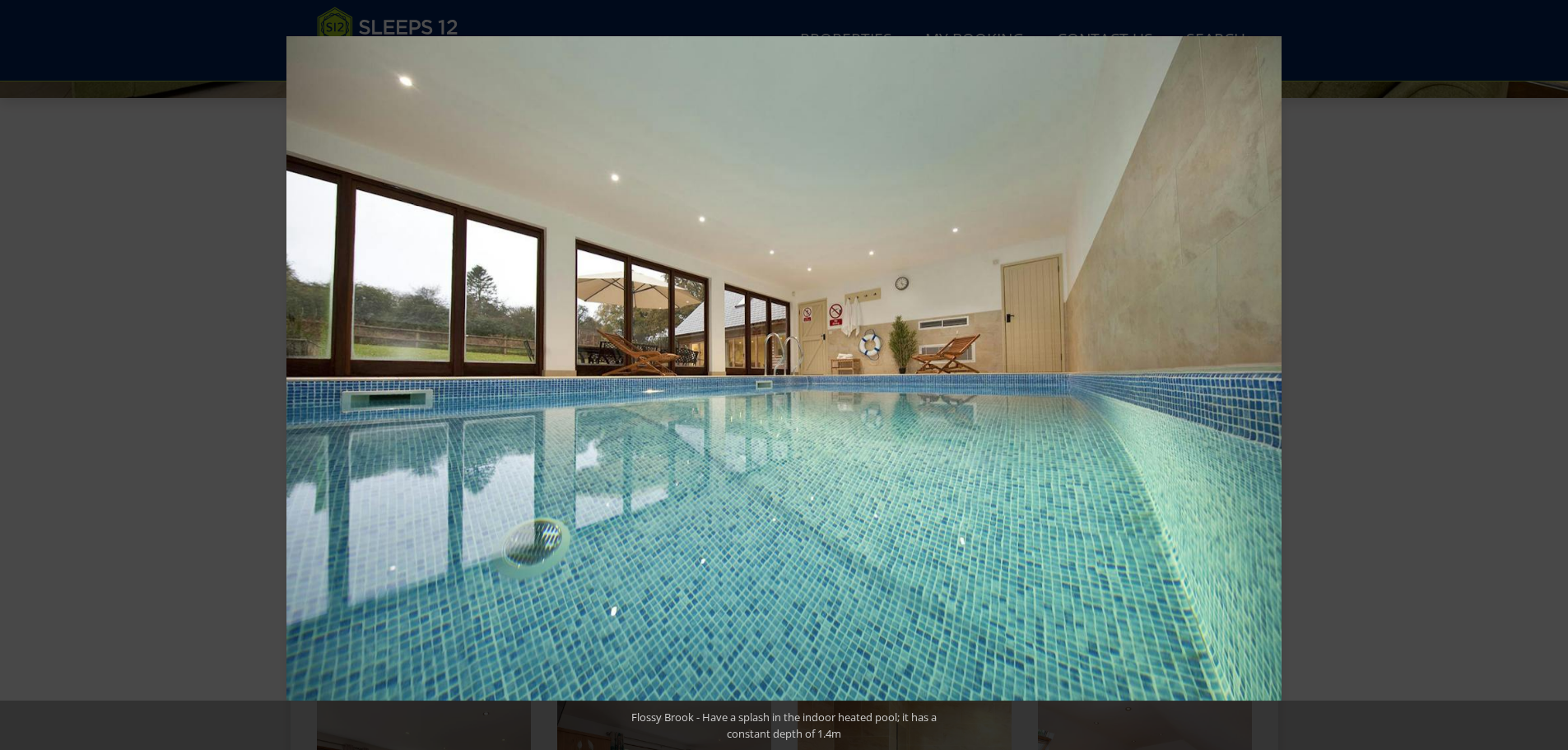
click at [1548, 365] on button at bounding box center [1539, 375] width 58 height 82
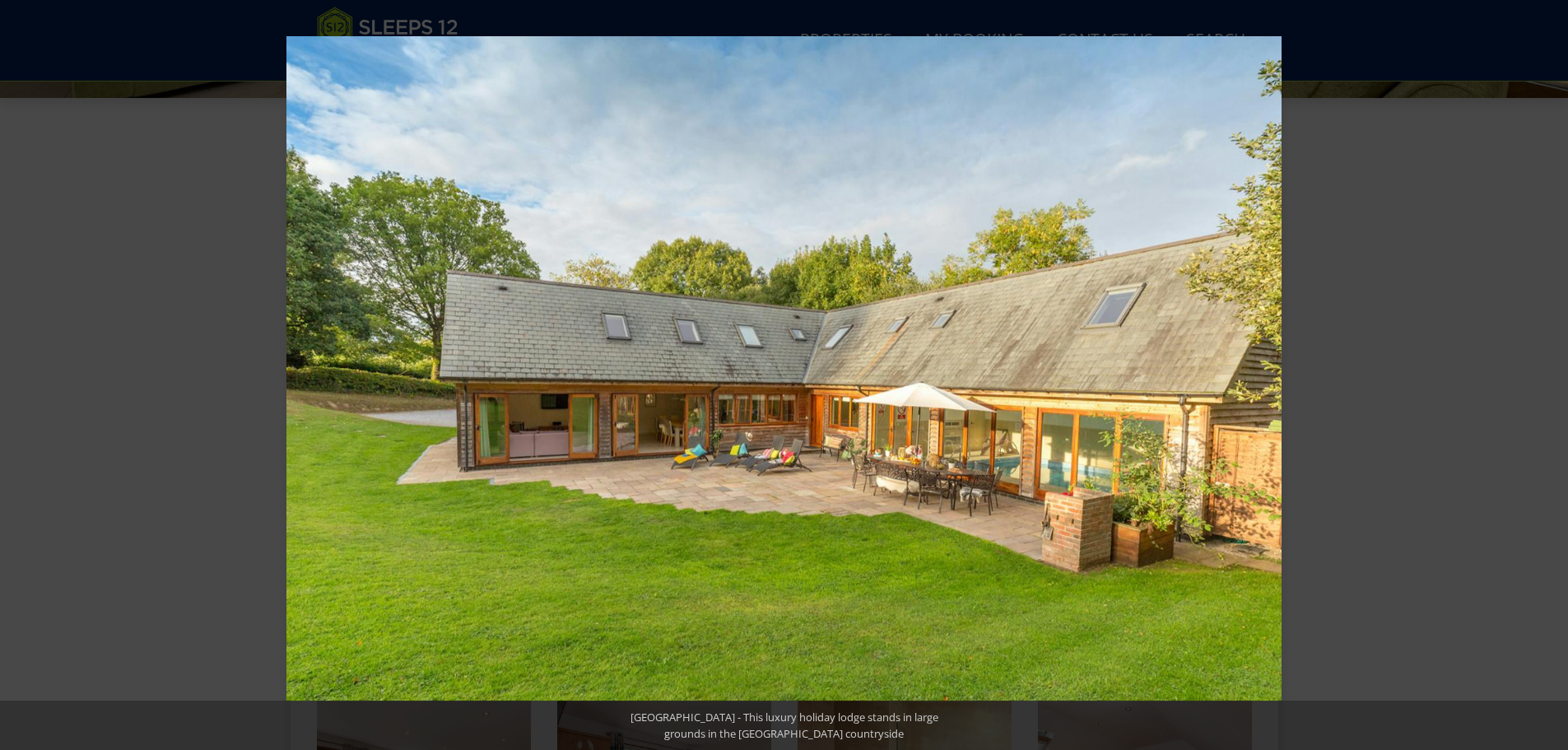
click at [1548, 365] on button at bounding box center [1539, 375] width 58 height 82
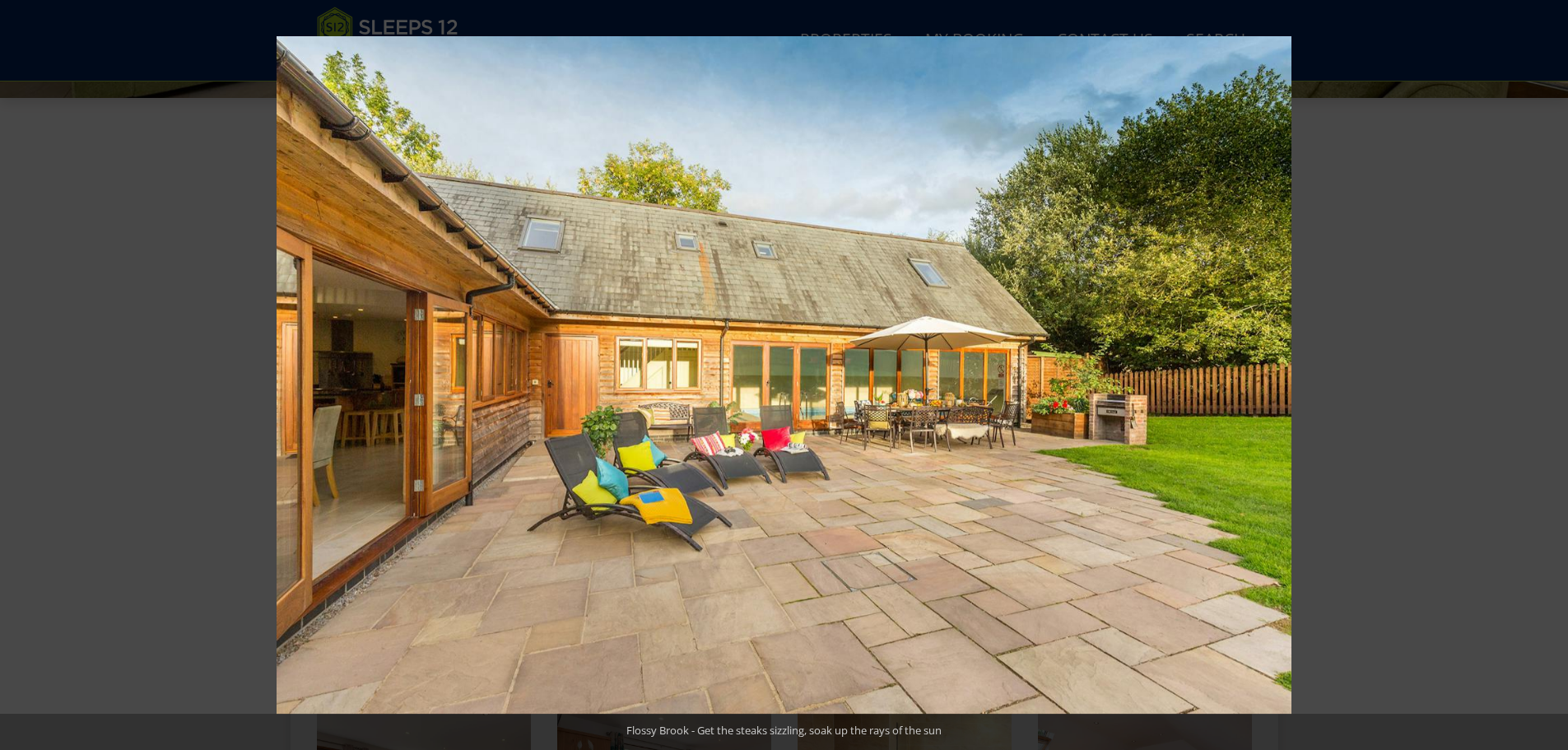
click at [1548, 365] on button at bounding box center [1539, 375] width 58 height 82
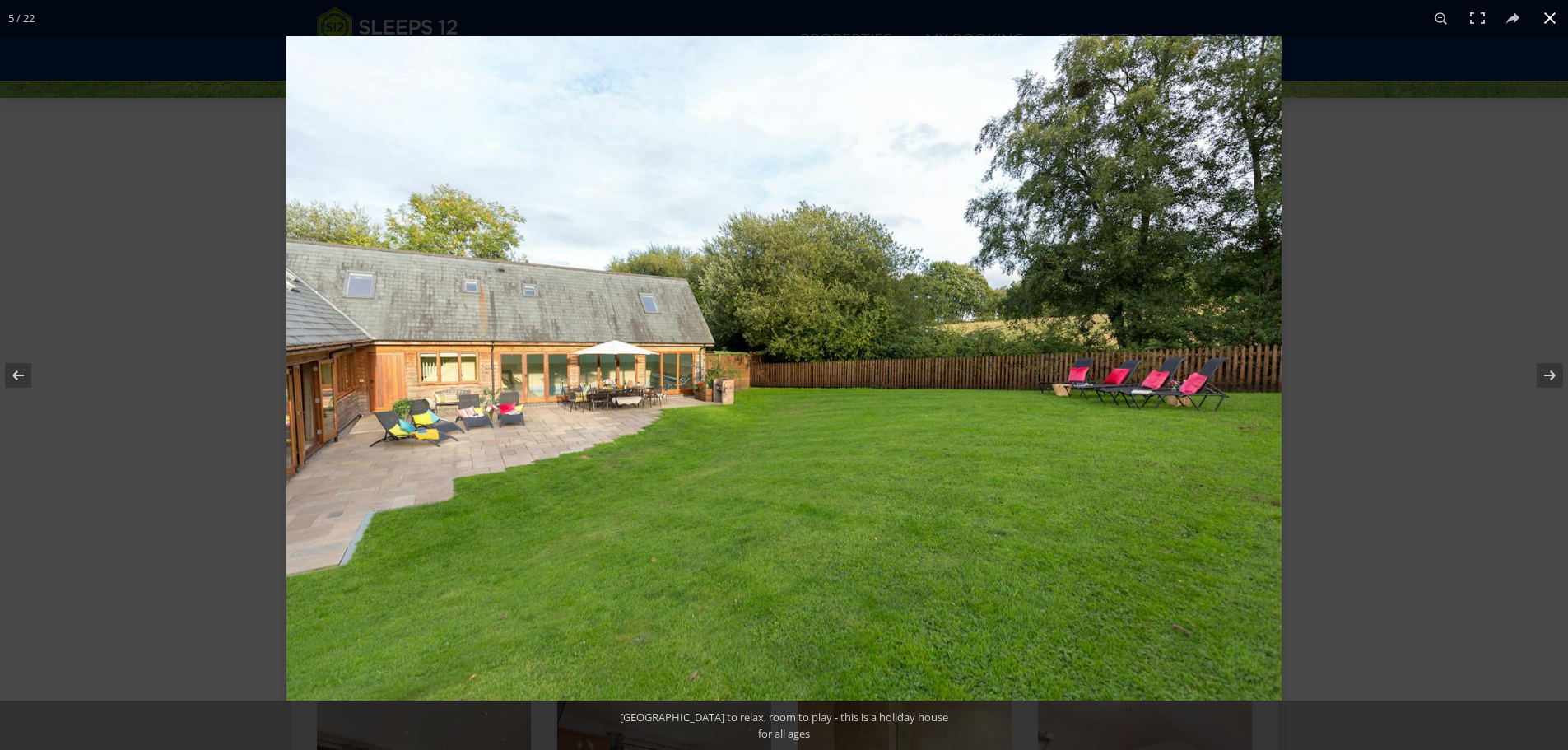
click at [1545, 11] on button at bounding box center [1549, 18] width 36 height 36
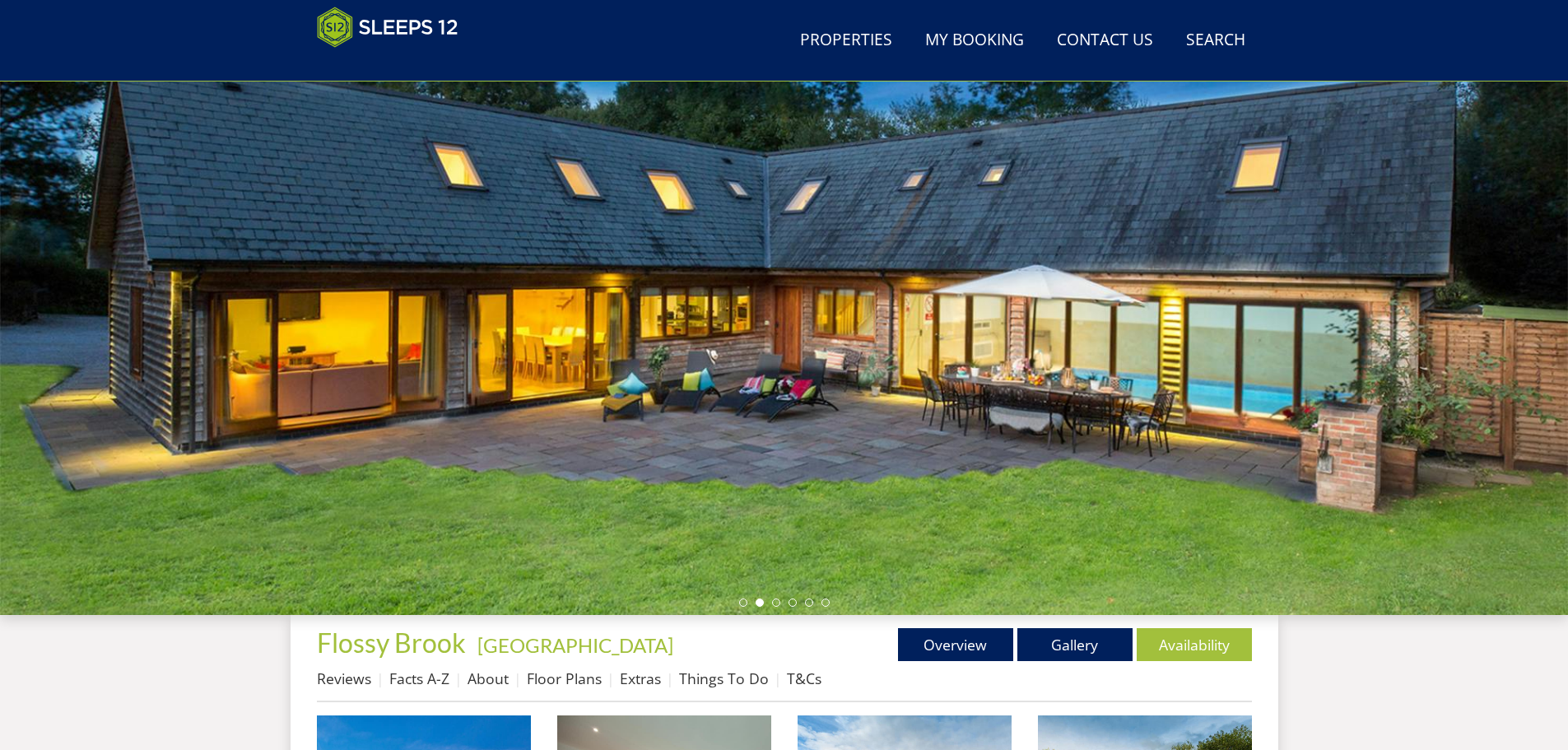
scroll to position [0, 0]
